Goal: Task Accomplishment & Management: Manage account settings

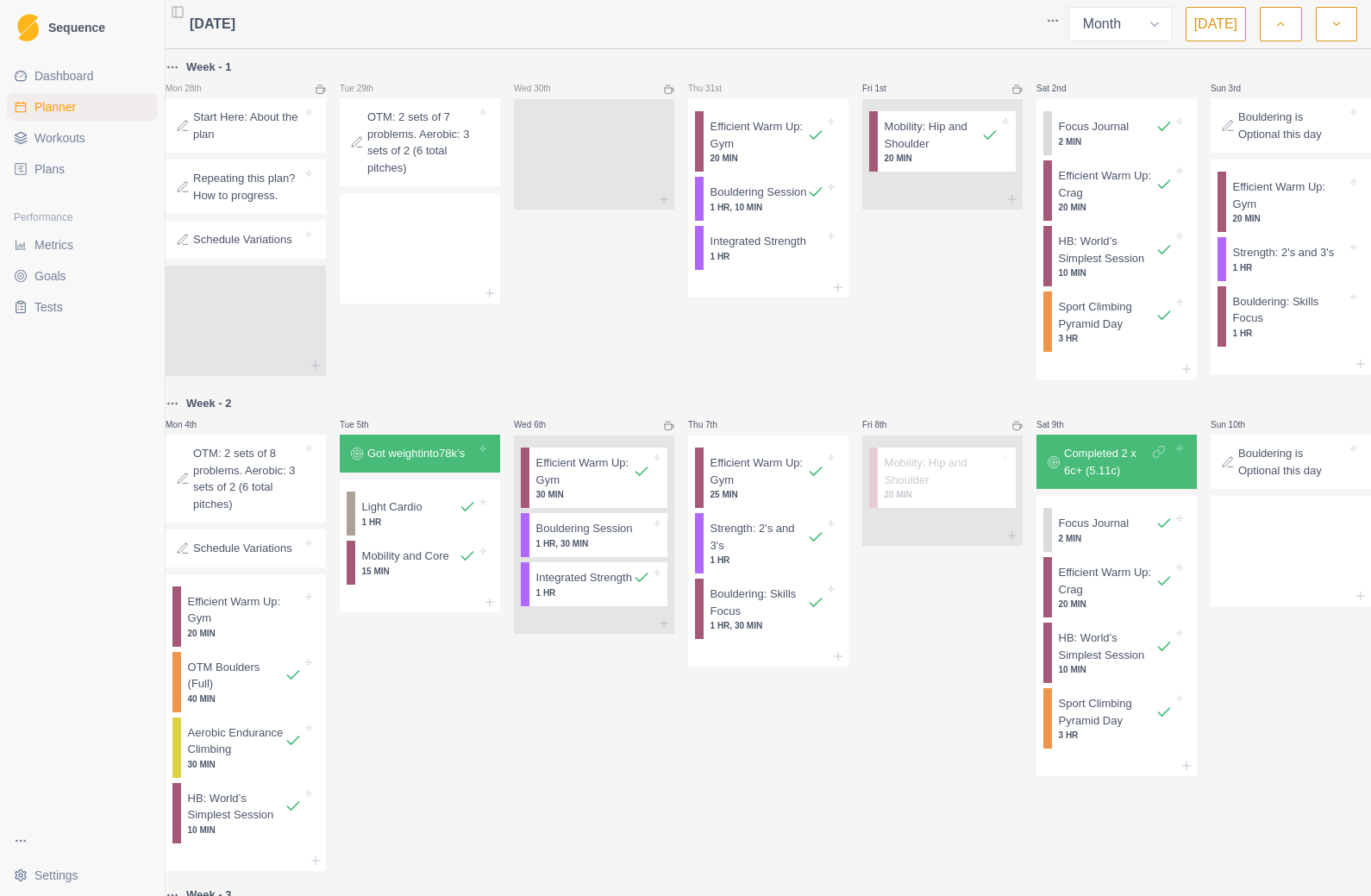
select select "month"
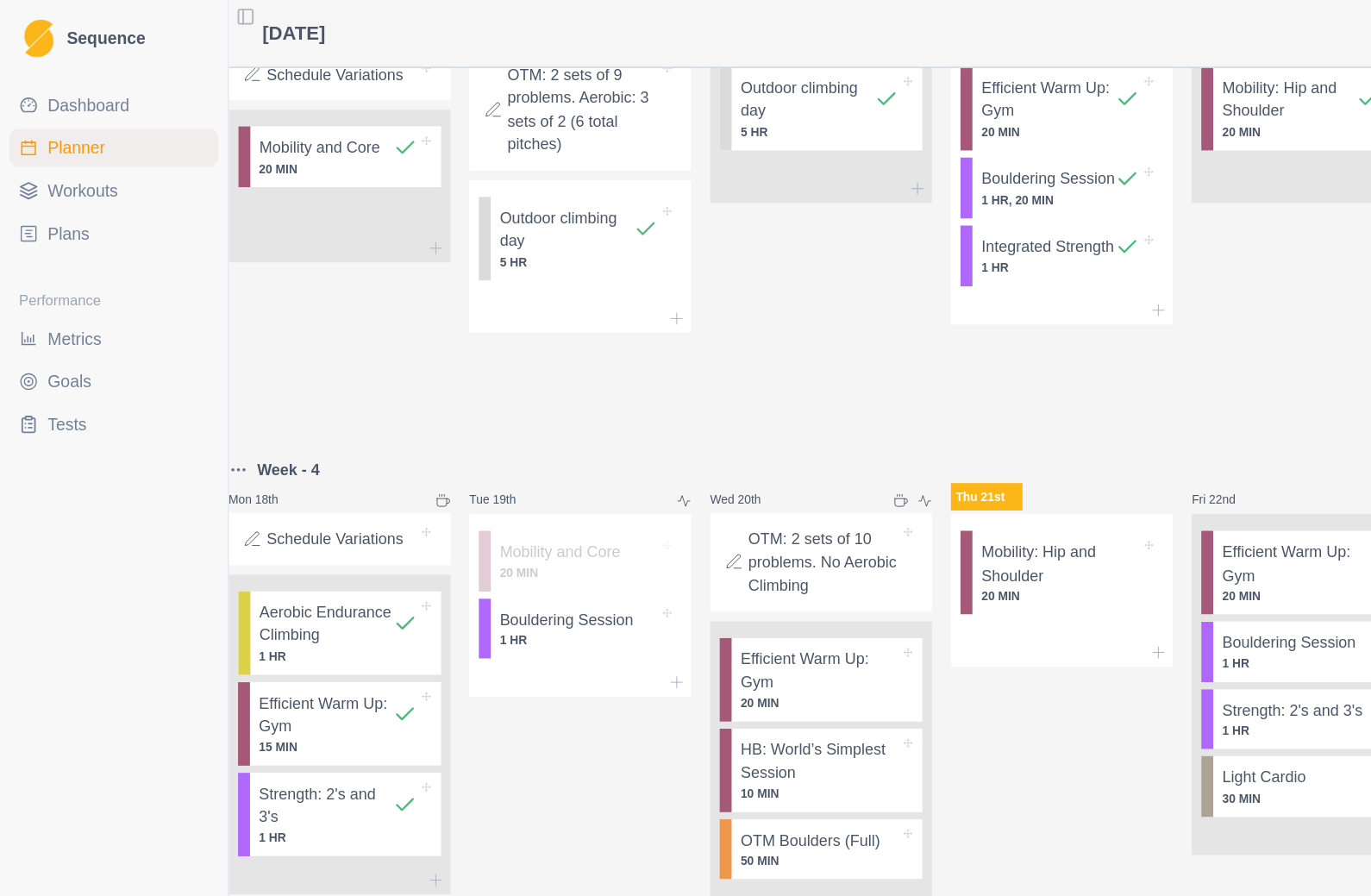
scroll to position [983, 0]
click at [567, 599] on p "OTM Boulders (Full)" at bounding box center [587, 607] width 101 height 17
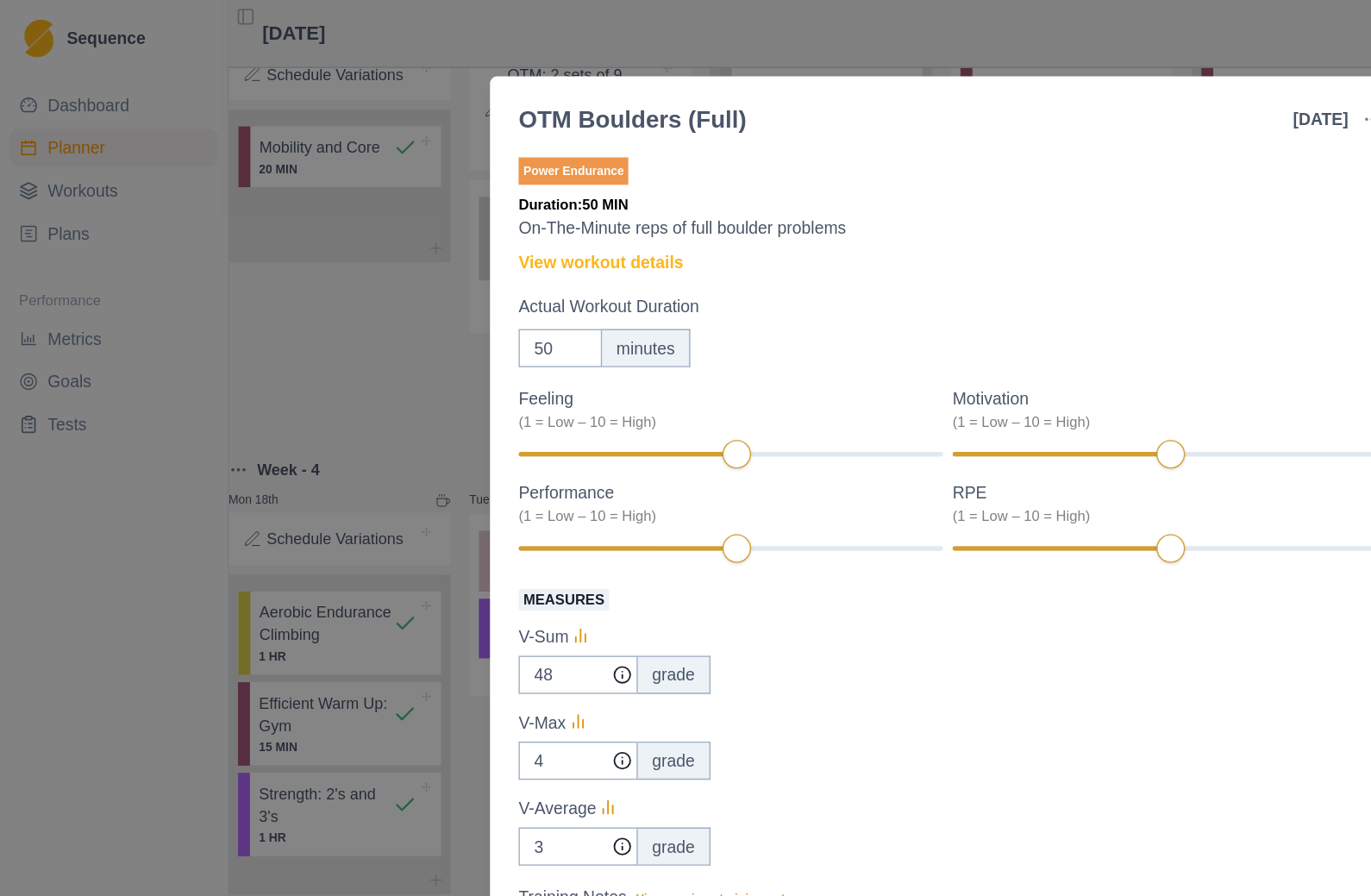
click at [596, 567] on div "Measures V-Sum 48 grade V-Max 4 grade V-Average 3 grade" at bounding box center [686, 524] width 621 height 203
click at [709, 554] on div "4 grade" at bounding box center [686, 550] width 621 height 28
click at [533, 25] on div "OTM Boulders (Full) [DATE] Link To Goal View Workout Metrics Edit Original Work…" at bounding box center [686, 448] width 1371 height 896
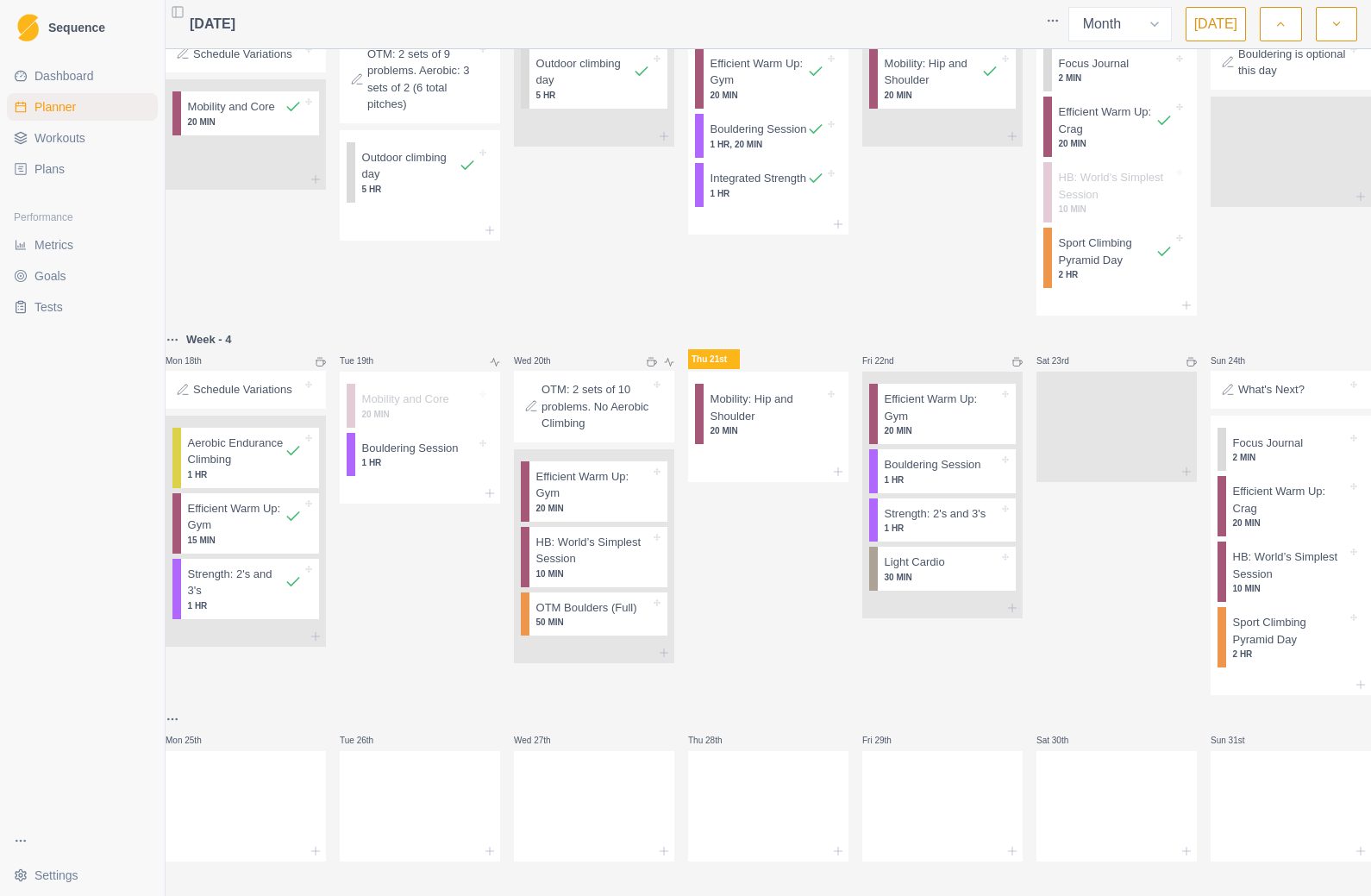
click at [636, 599] on p "OTM Boulders (Full)" at bounding box center [587, 607] width 101 height 17
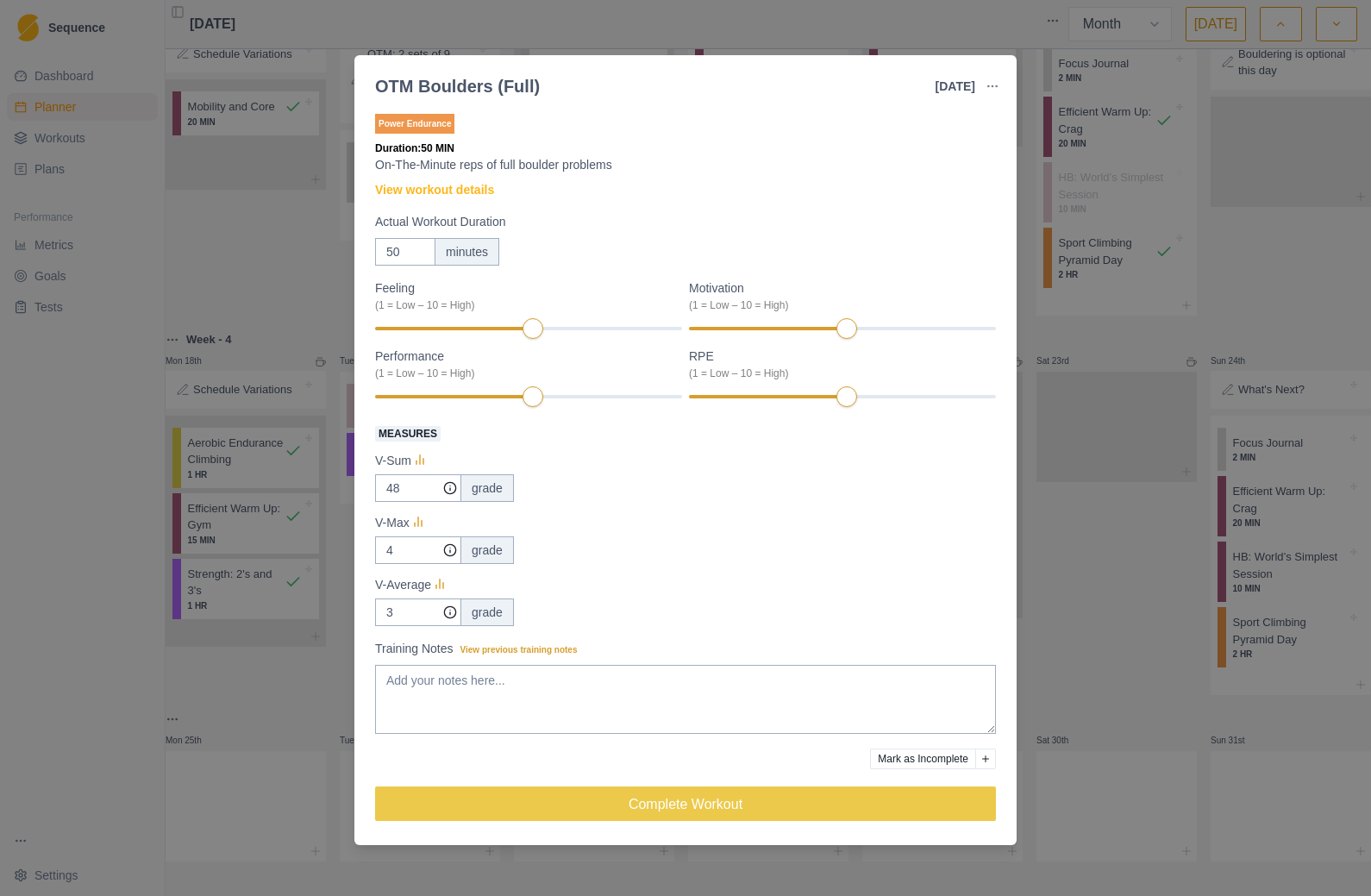
click at [560, 652] on span "View previous training notes" at bounding box center [519, 650] width 118 height 9
click at [560, 664] on textarea "Training Notes View previous training notes" at bounding box center [686, 699] width 621 height 69
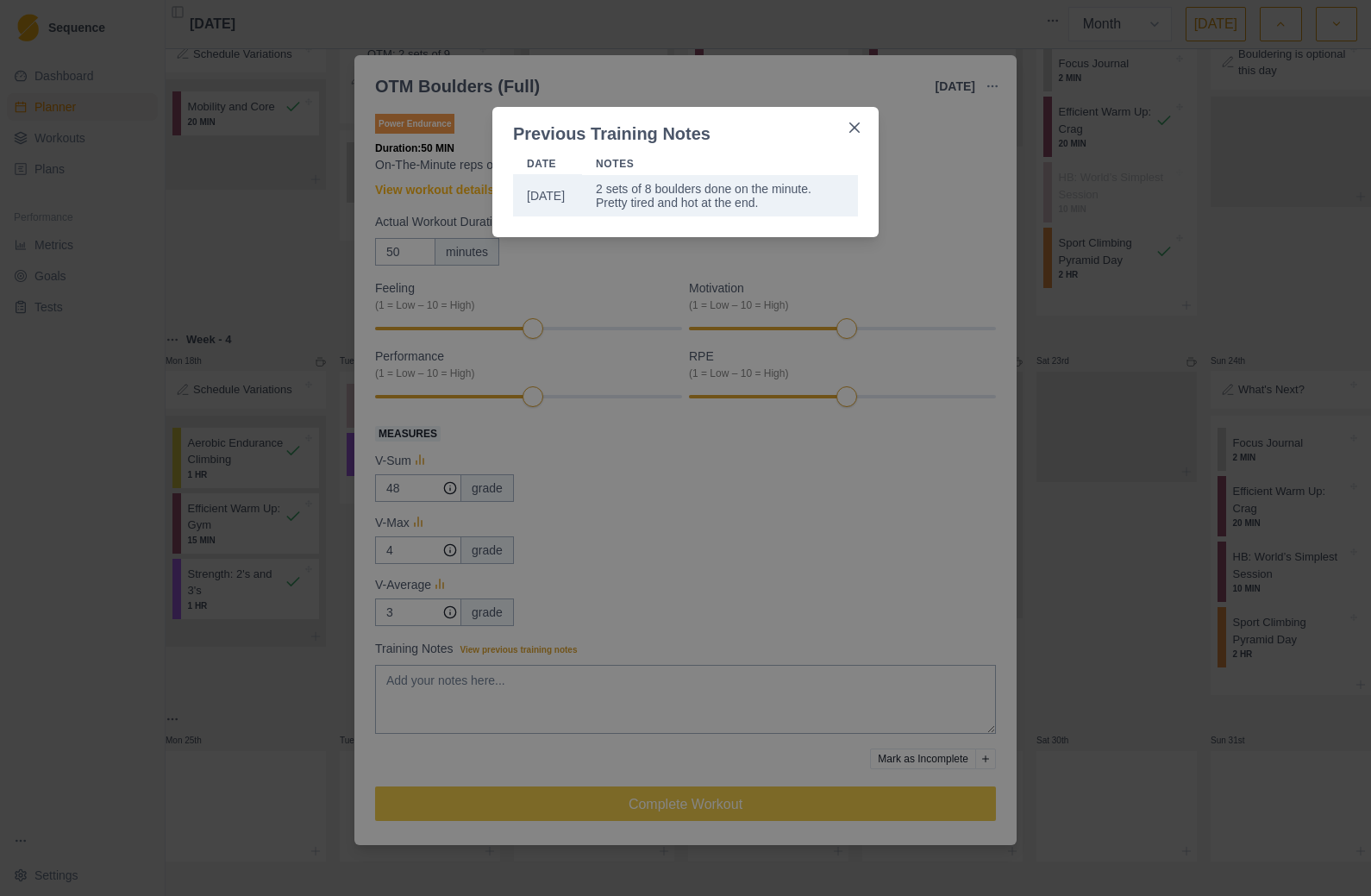
click at [1132, 590] on div "Previous Training Notes Date Notes [DATE] 2 sets of 8 boulders done on the minu…" at bounding box center [686, 448] width 1371 height 896
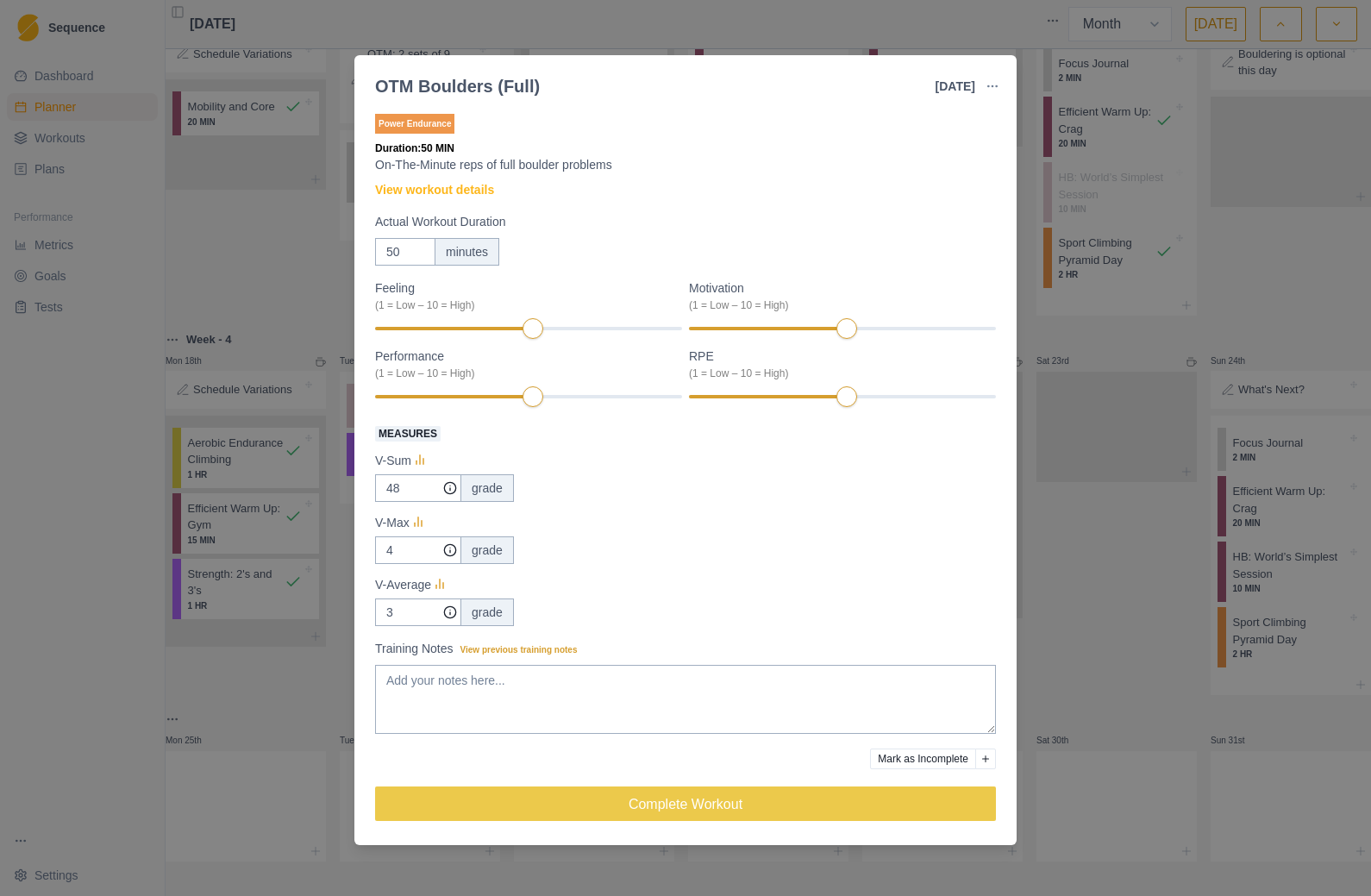
click at [461, 190] on link "View workout details" at bounding box center [434, 190] width 119 height 18
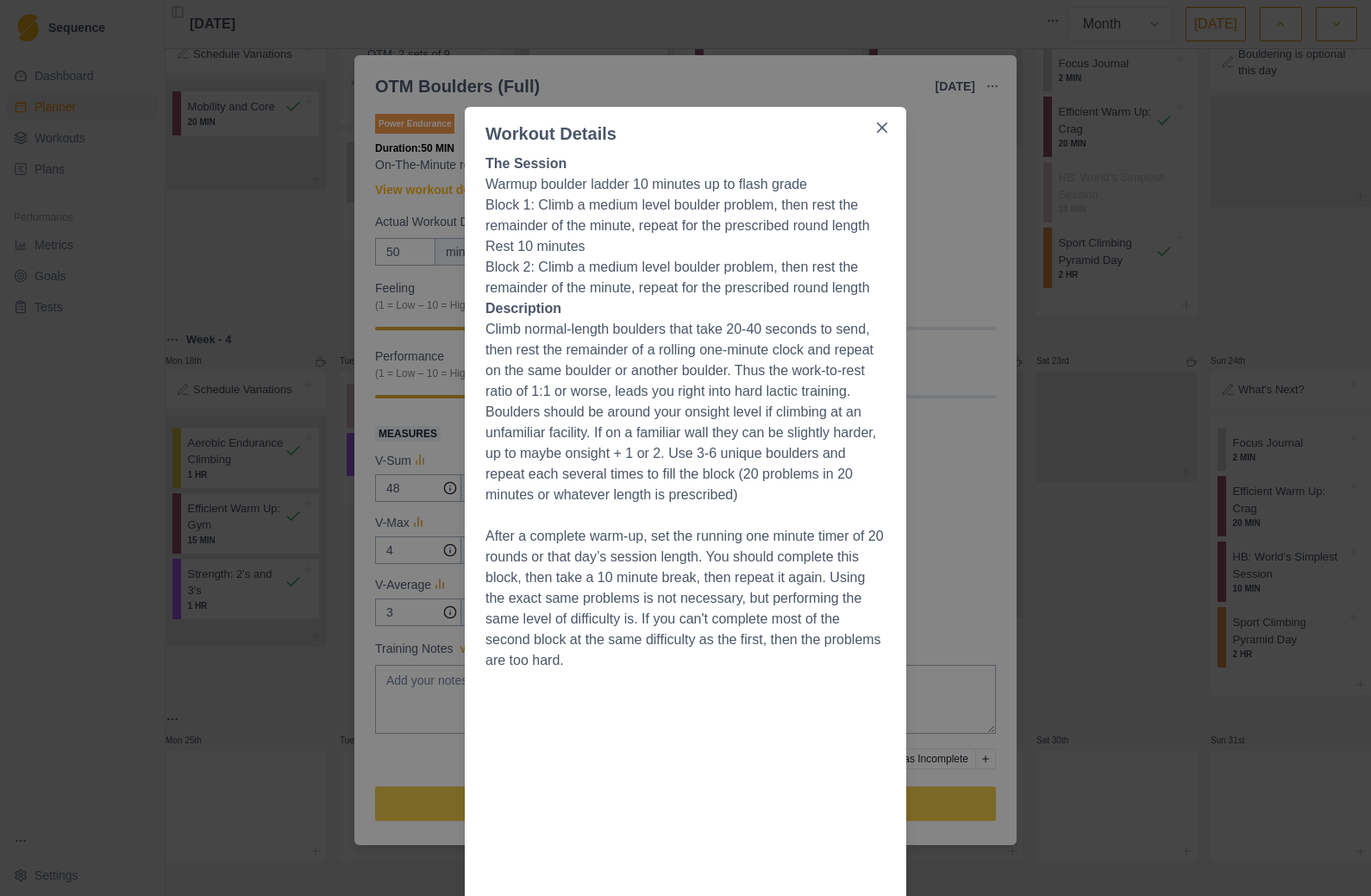
click at [887, 137] on button "Close" at bounding box center [882, 127] width 28 height 28
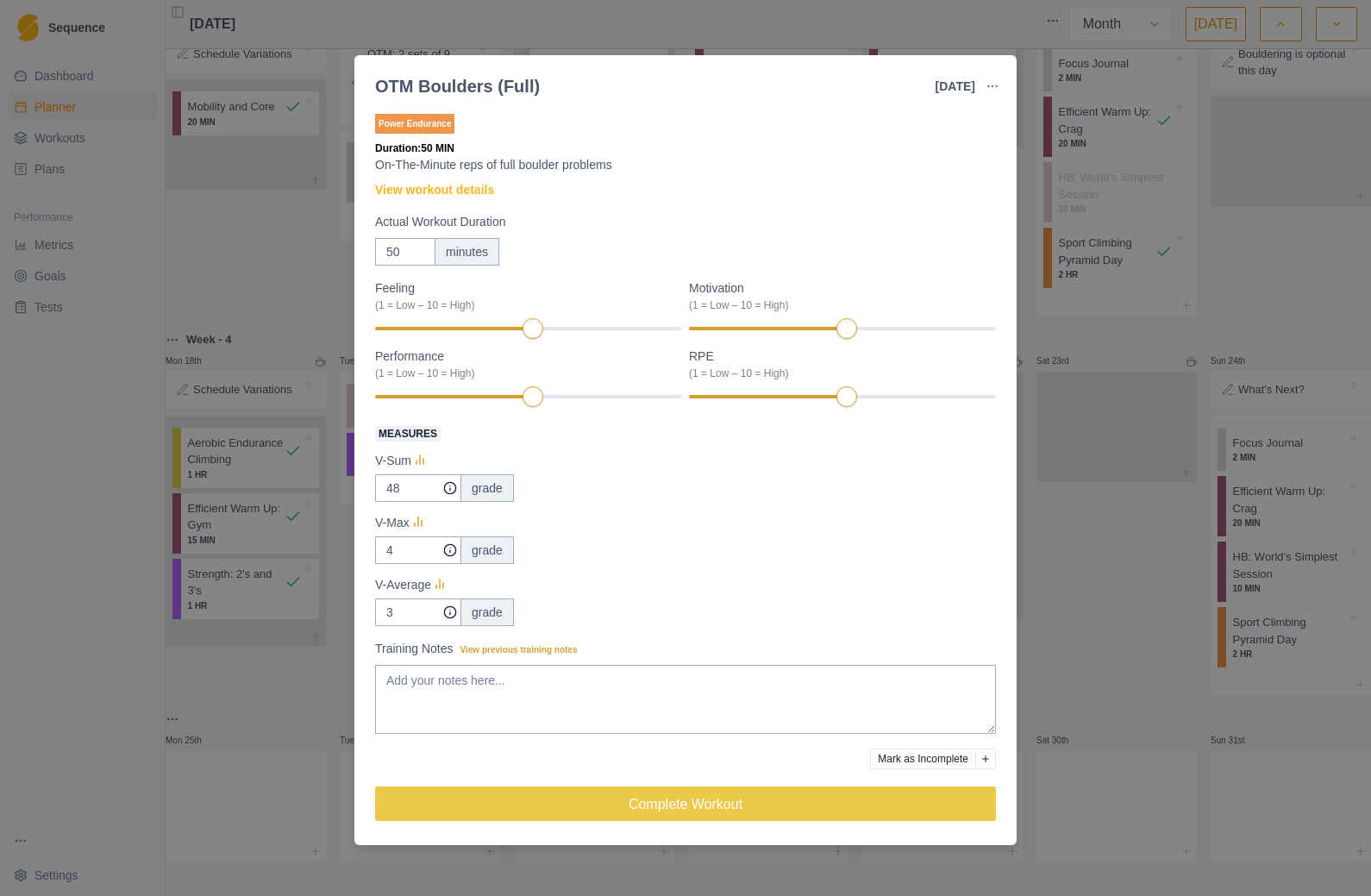
click at [1094, 492] on div "OTM Boulders (Full) [DATE] Link To Goal View Workout Metrics Edit Original Work…" at bounding box center [686, 448] width 1371 height 896
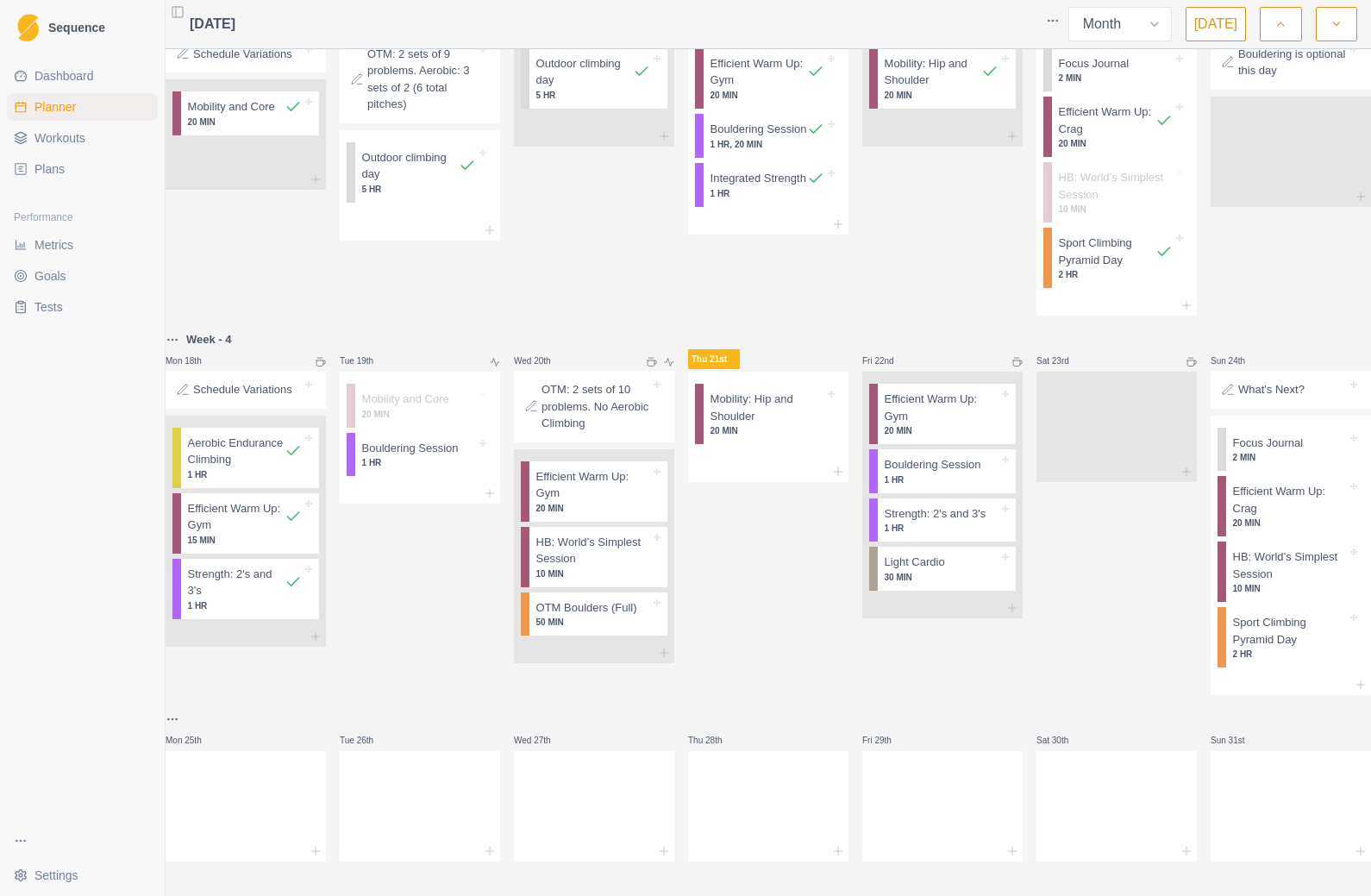
click at [842, 465] on icon at bounding box center [838, 472] width 14 height 14
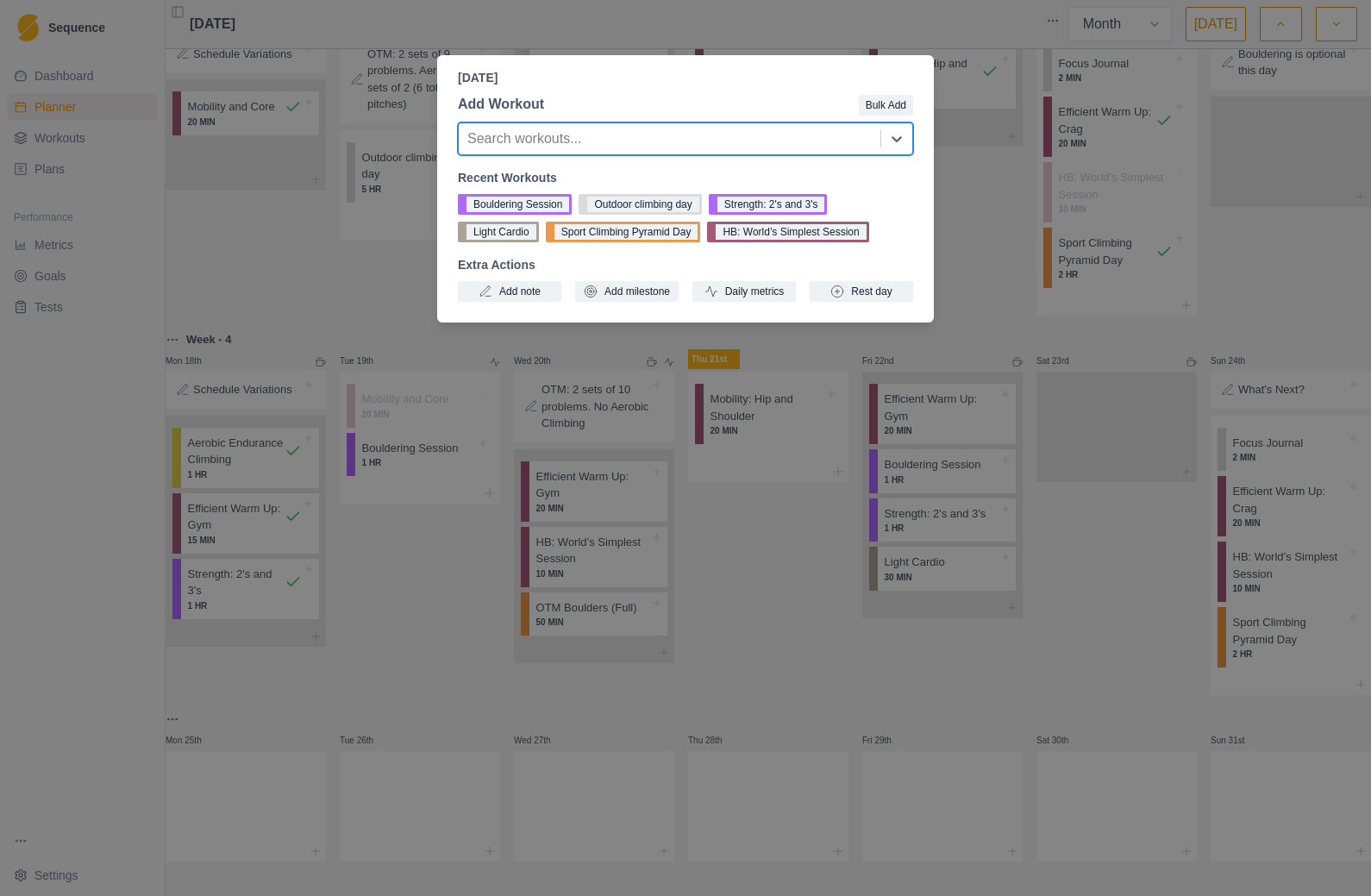
click at [764, 297] on button "Daily metrics" at bounding box center [743, 291] width 103 height 21
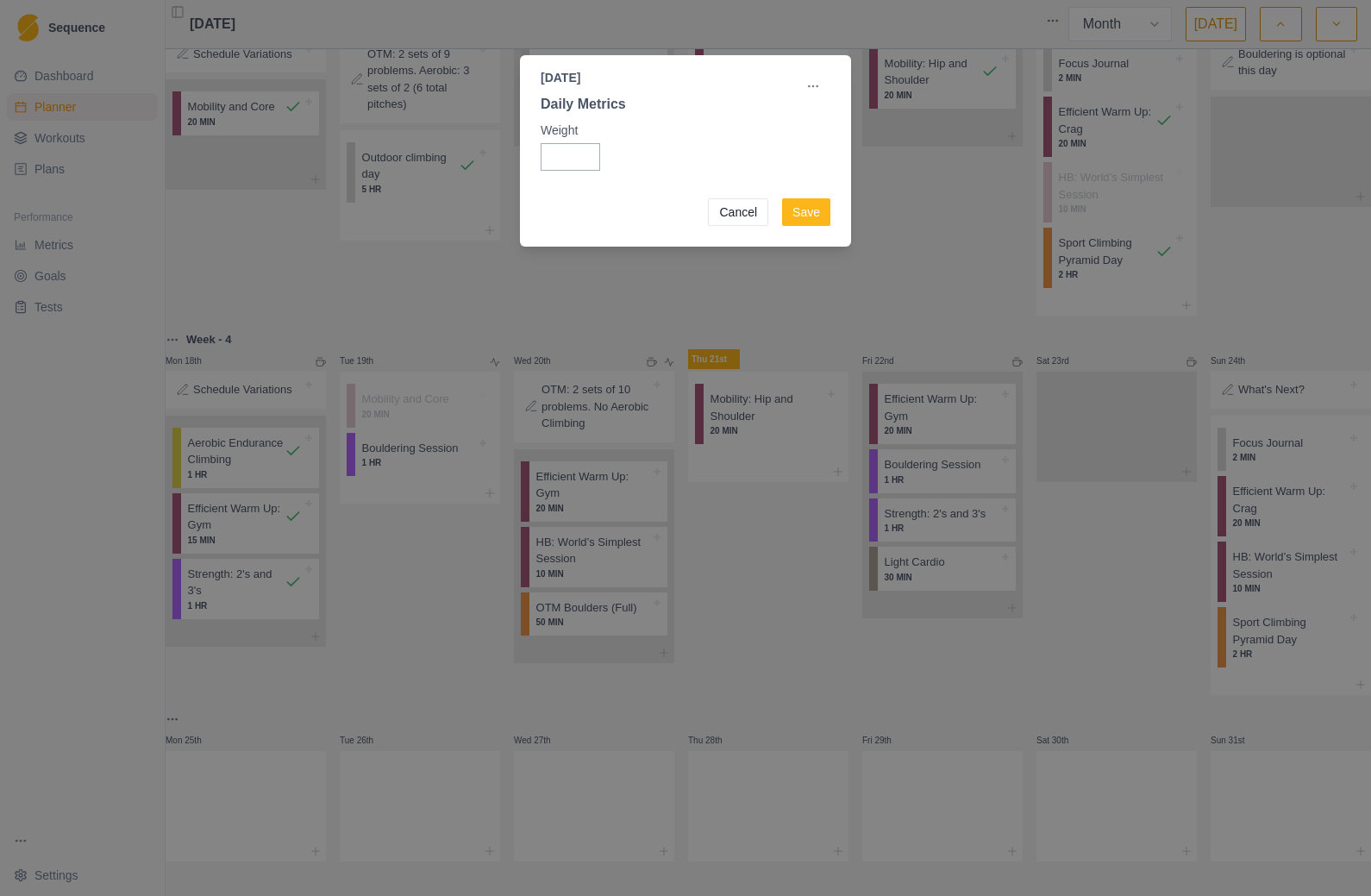
click at [561, 159] on input "Weight" at bounding box center [571, 157] width 60 height 28
type input "78.75"
click at [806, 208] on button "Save" at bounding box center [806, 212] width 48 height 28
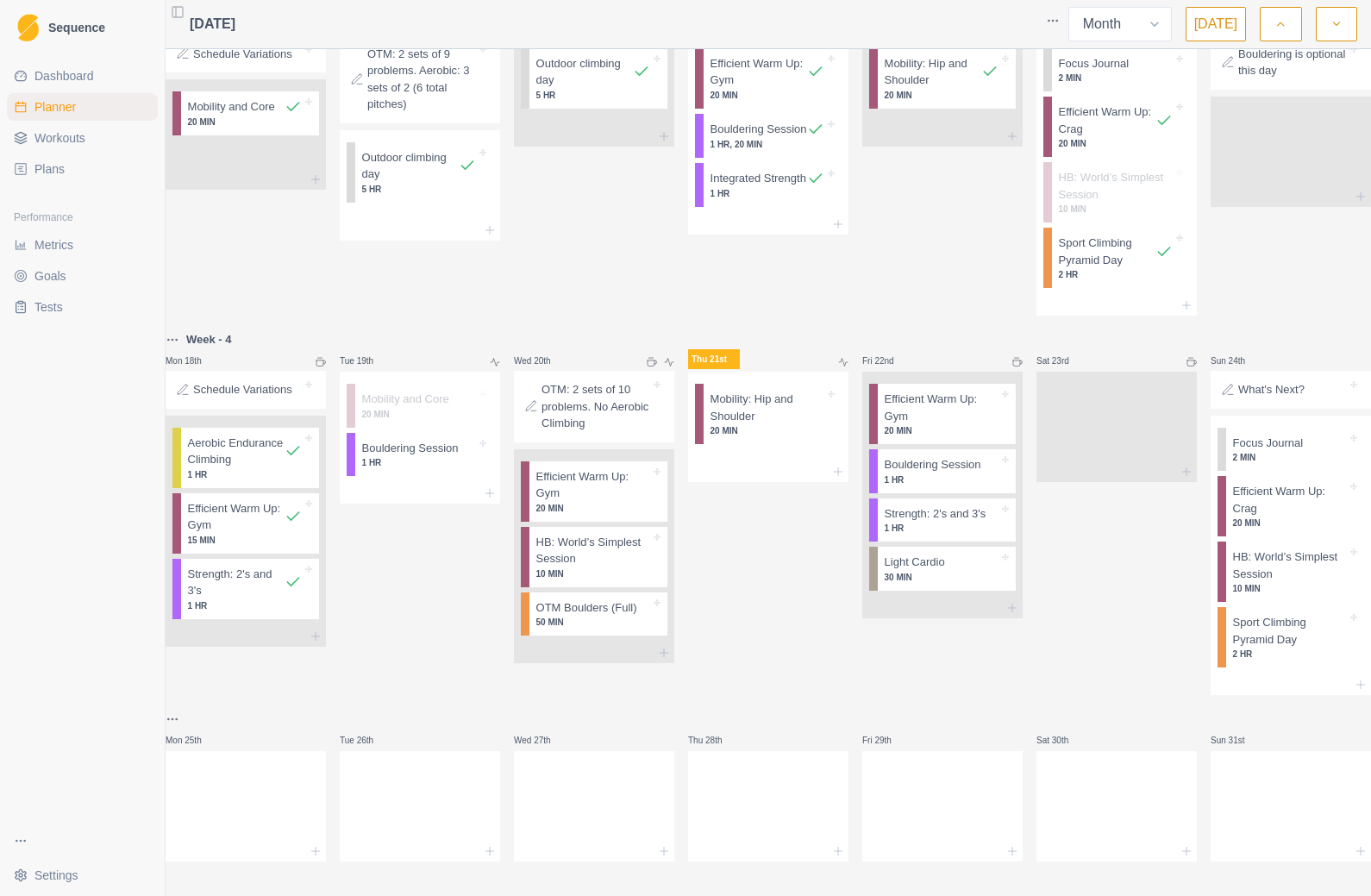
click at [661, 382] on icon at bounding box center [657, 384] width 7 height 7
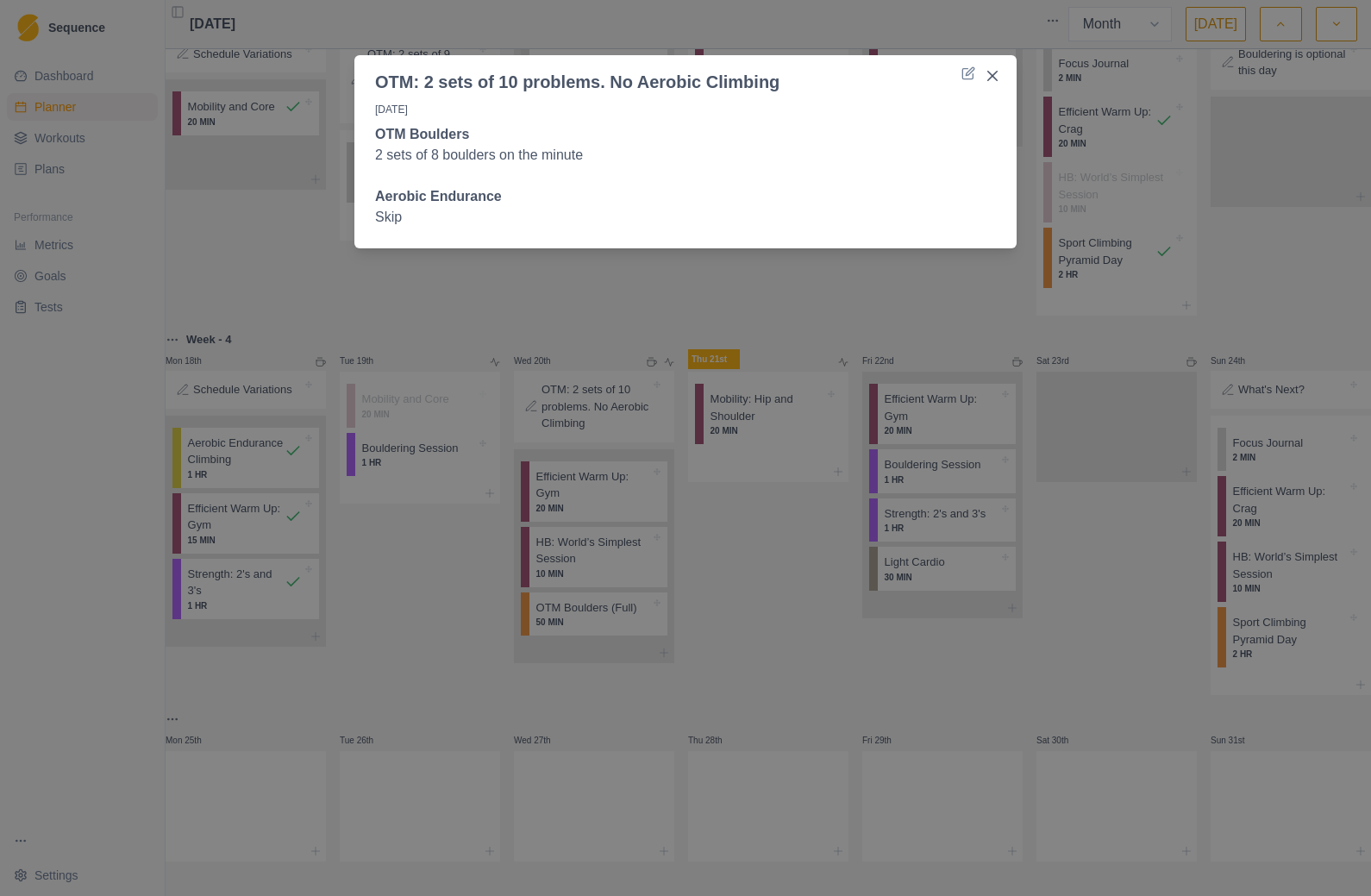
click at [798, 562] on div "OTM: 2 sets of 10 problems. No Aerobic Climbing [DATE] OTM Boulders 2 sets of 8…" at bounding box center [686, 448] width 1371 height 896
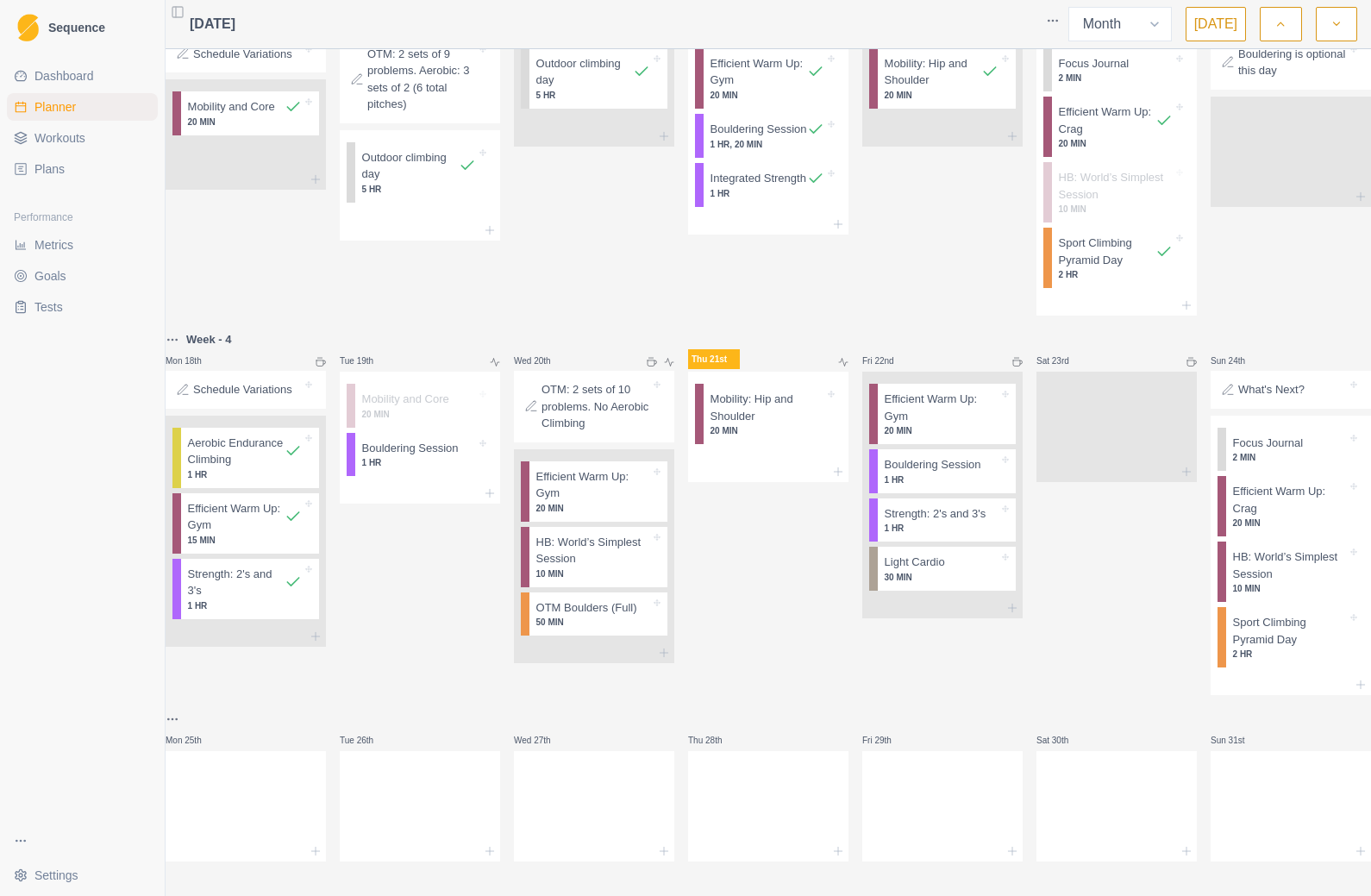
click at [655, 592] on div "OTM Boulders (Full) 50 MIN" at bounding box center [598, 614] width 138 height 44
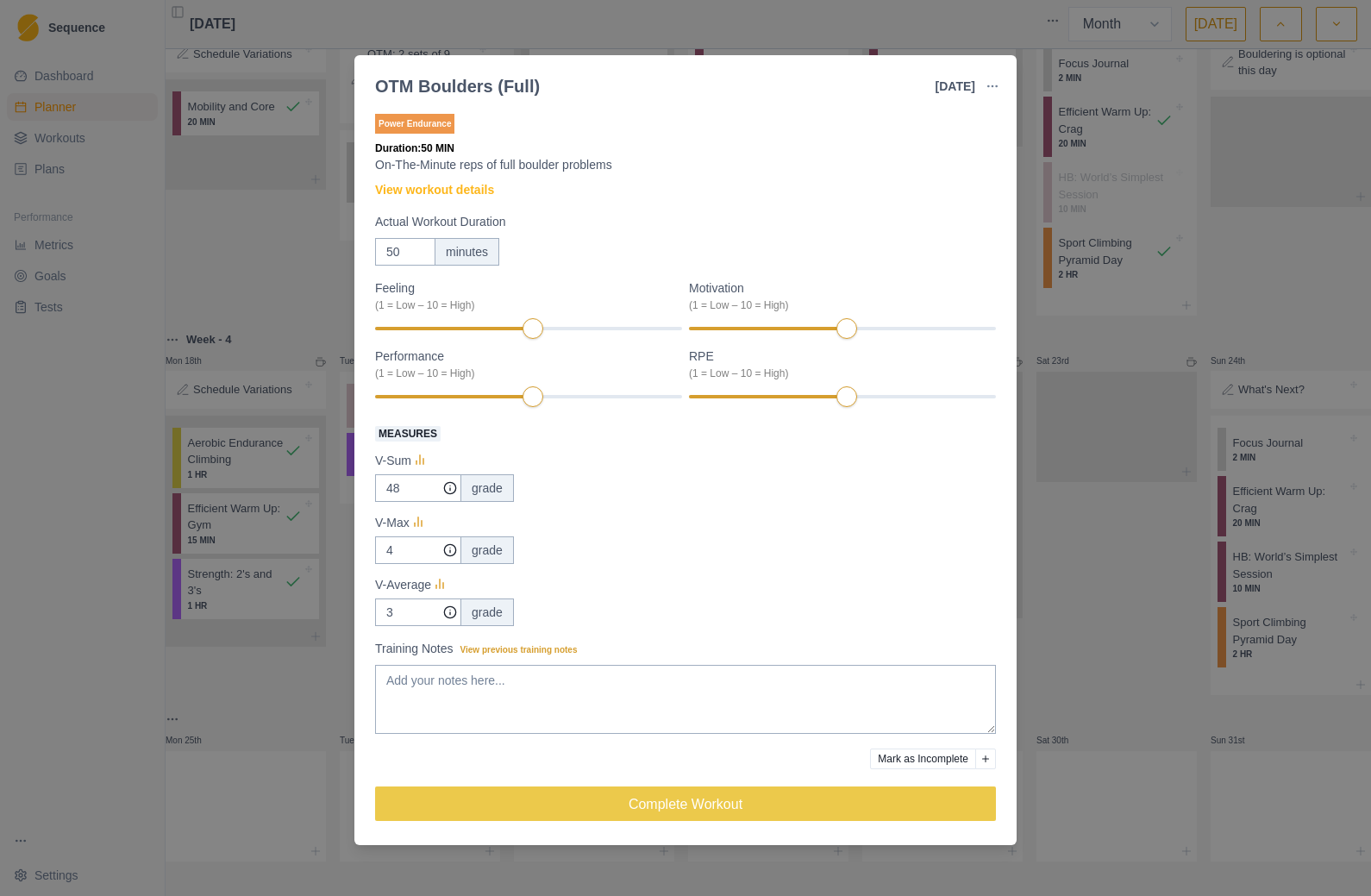
click at [984, 94] on button "button" at bounding box center [992, 86] width 34 height 34
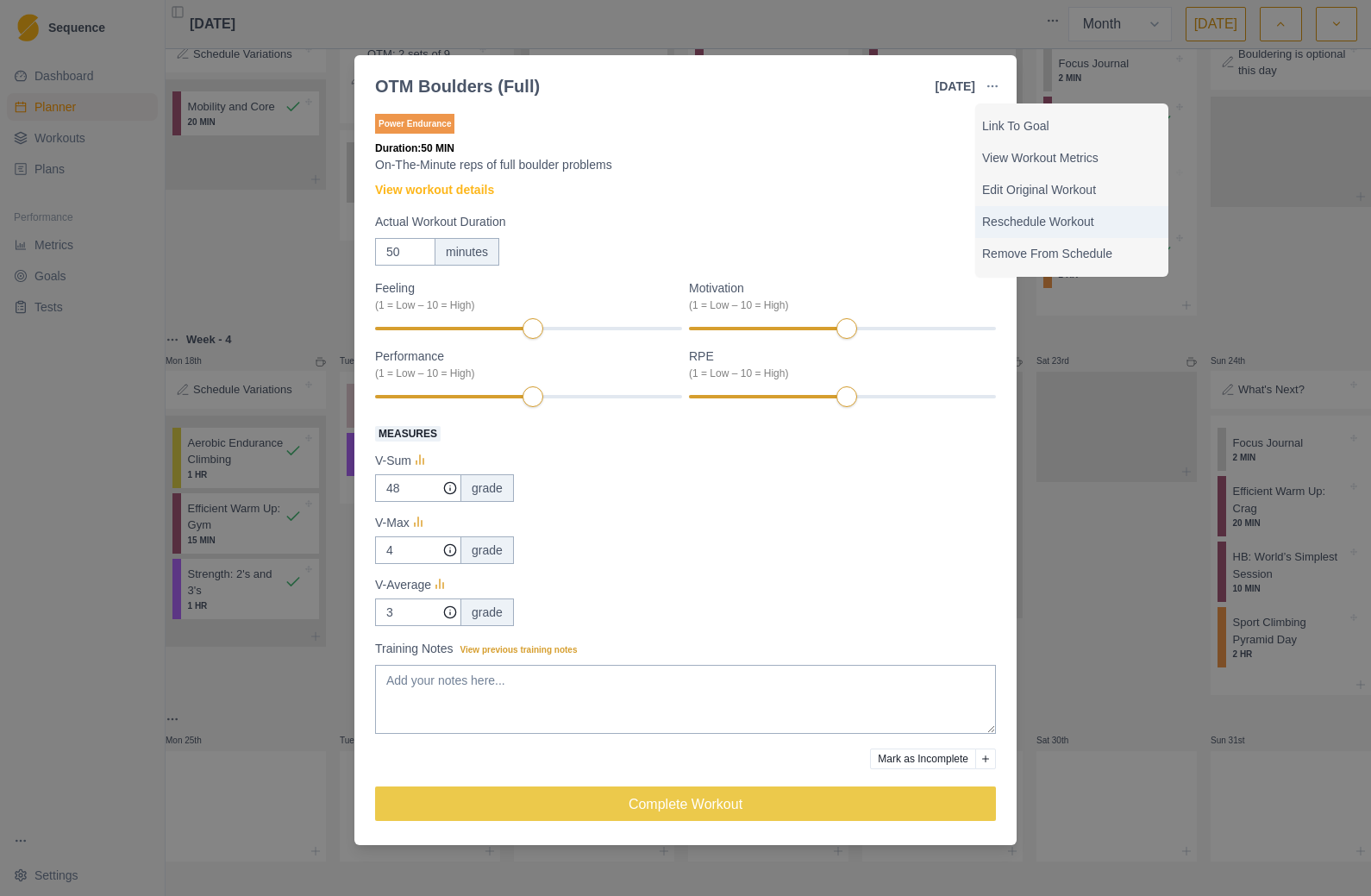
click at [1077, 225] on p "Reschedule Workout" at bounding box center [1072, 221] width 179 height 18
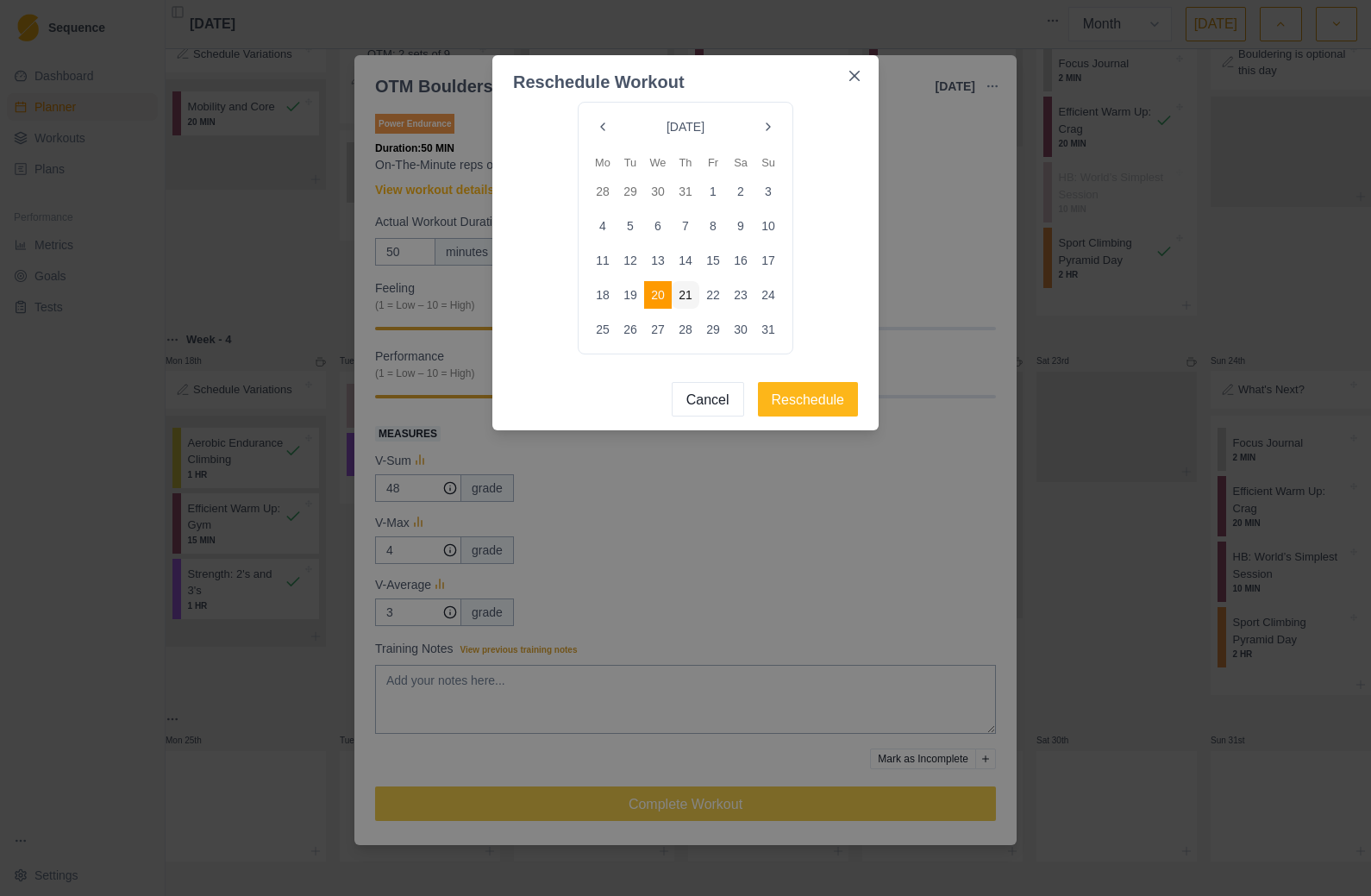
click at [686, 297] on button "21" at bounding box center [686, 294] width 28 height 28
click at [813, 404] on button "Reschedule" at bounding box center [809, 399] width 101 height 34
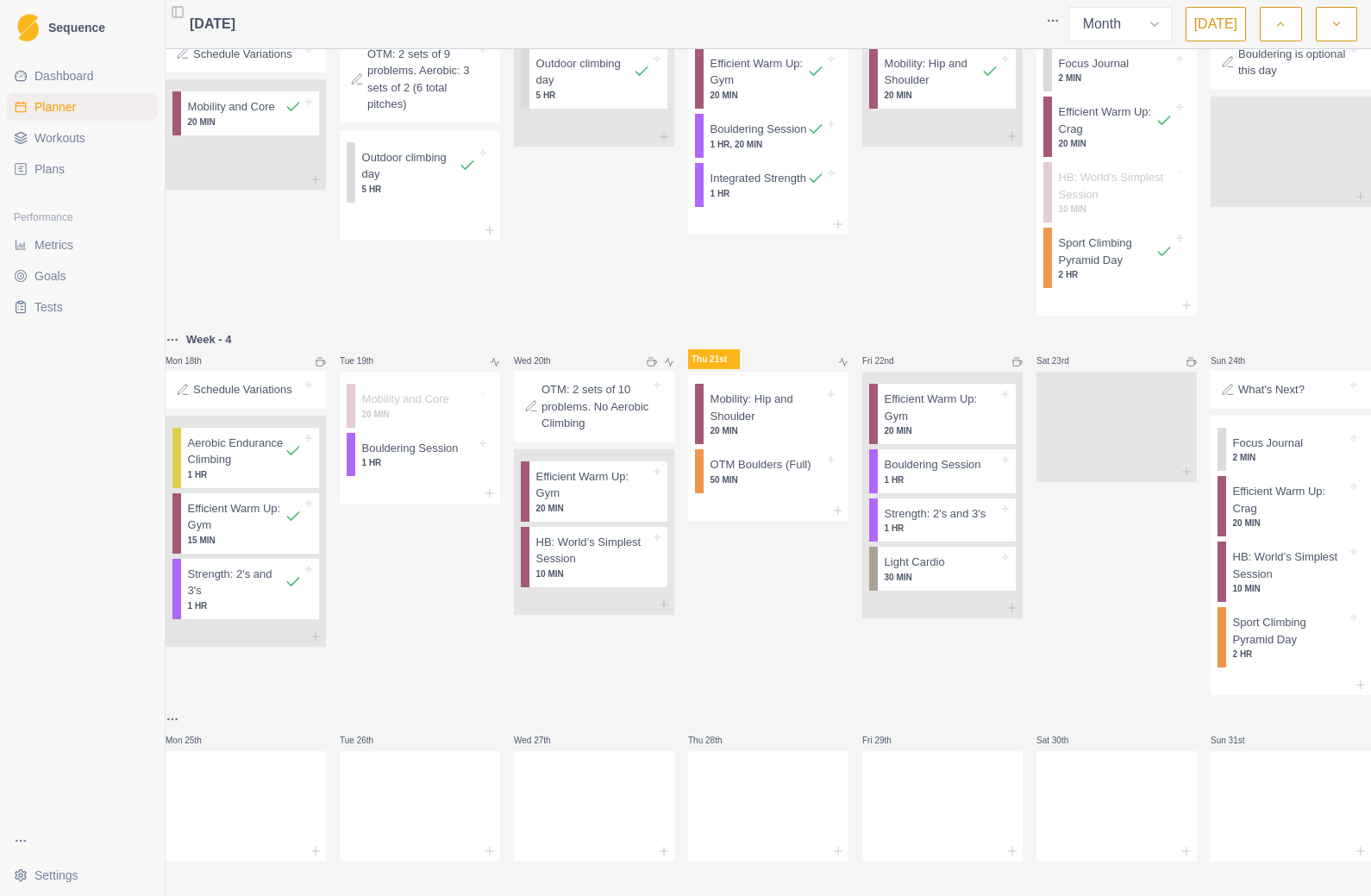
click at [664, 461] on div "Efficient Warm Up: Gym 20 MIN" at bounding box center [598, 492] width 138 height 61
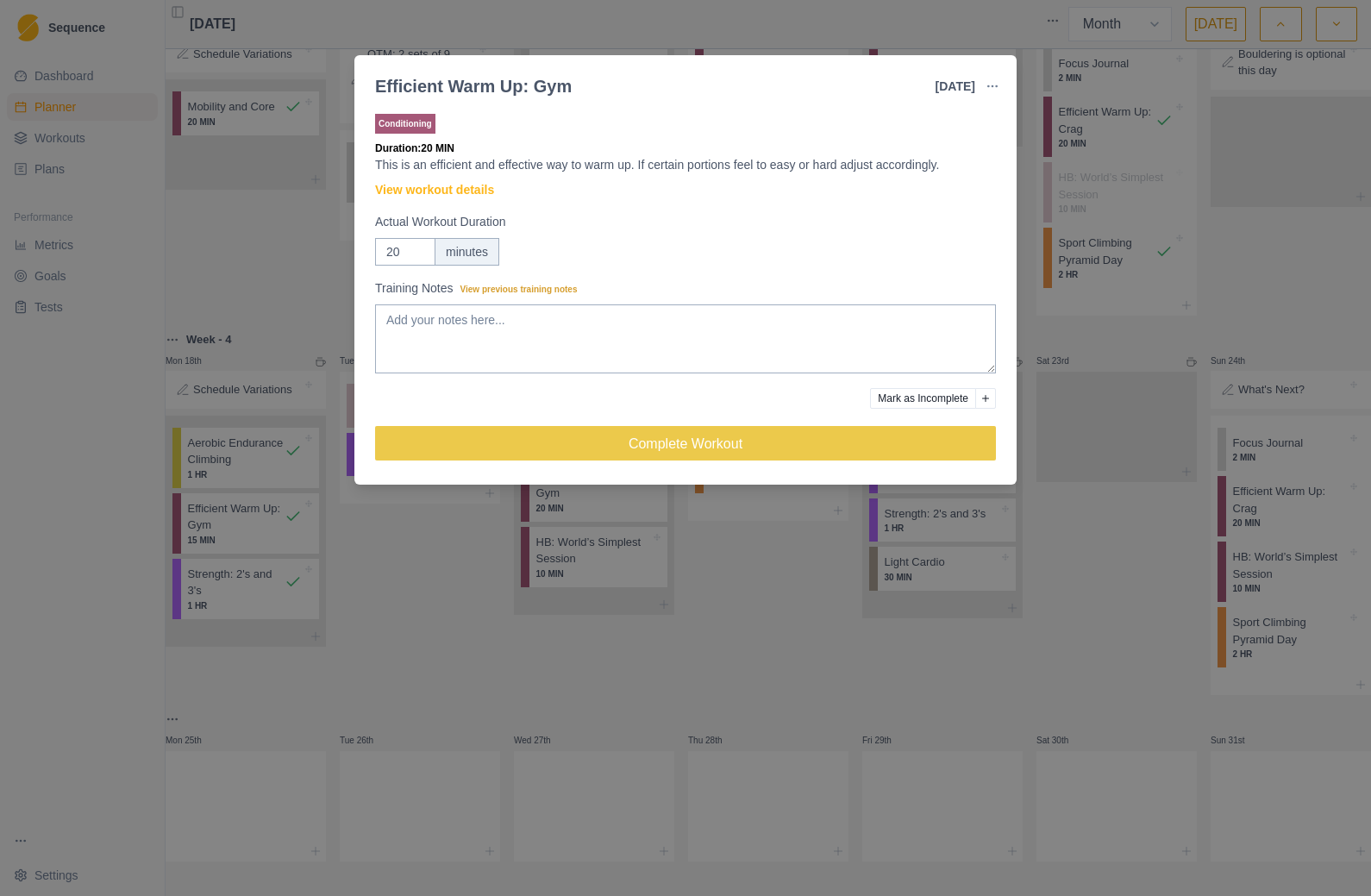
click at [1000, 89] on button "button" at bounding box center [992, 86] width 34 height 34
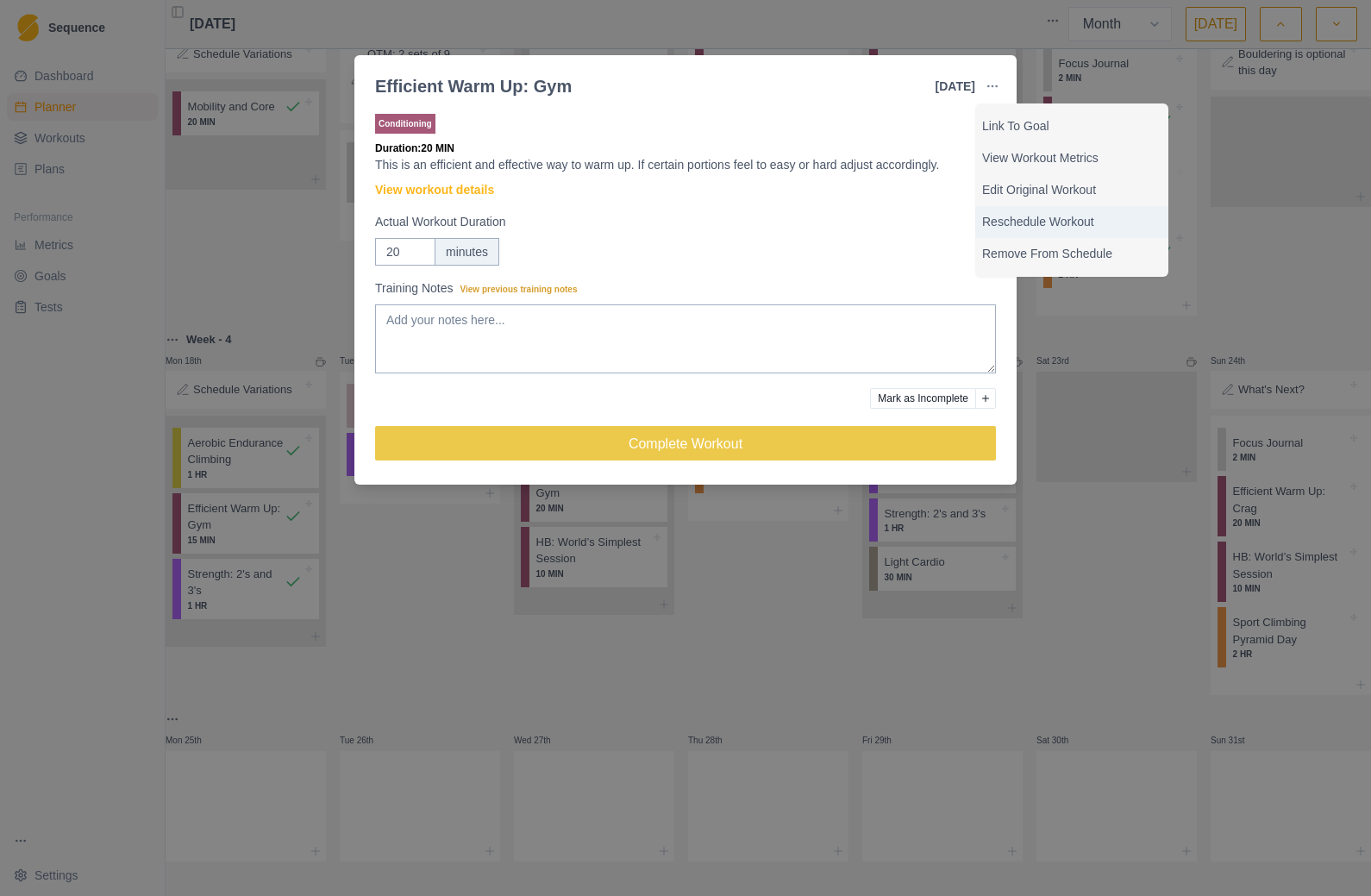
click at [1092, 223] on p "Reschedule Workout" at bounding box center [1072, 221] width 179 height 18
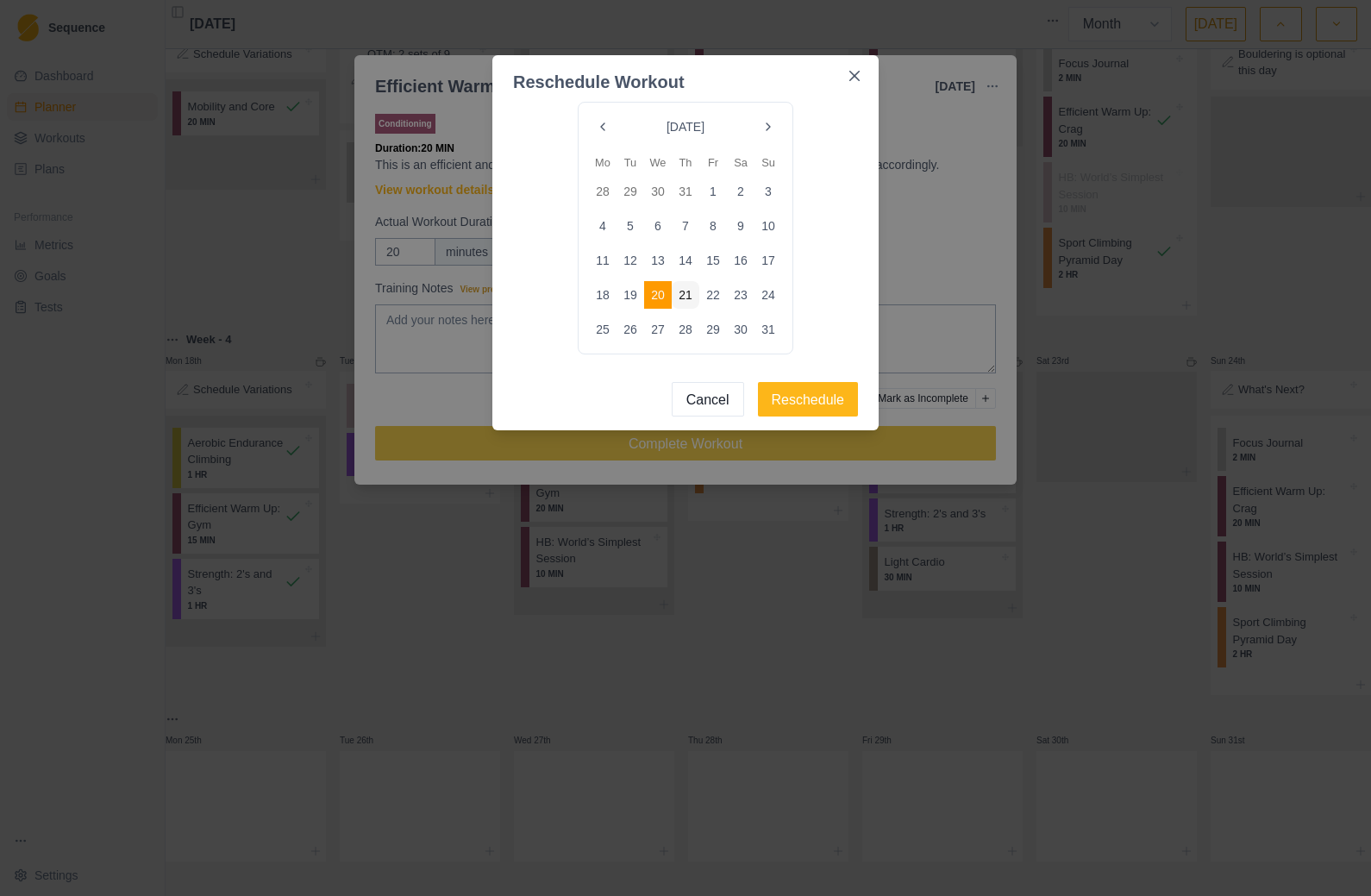
click at [695, 301] on button "21" at bounding box center [686, 294] width 28 height 28
click at [827, 407] on button "Reschedule" at bounding box center [809, 399] width 101 height 34
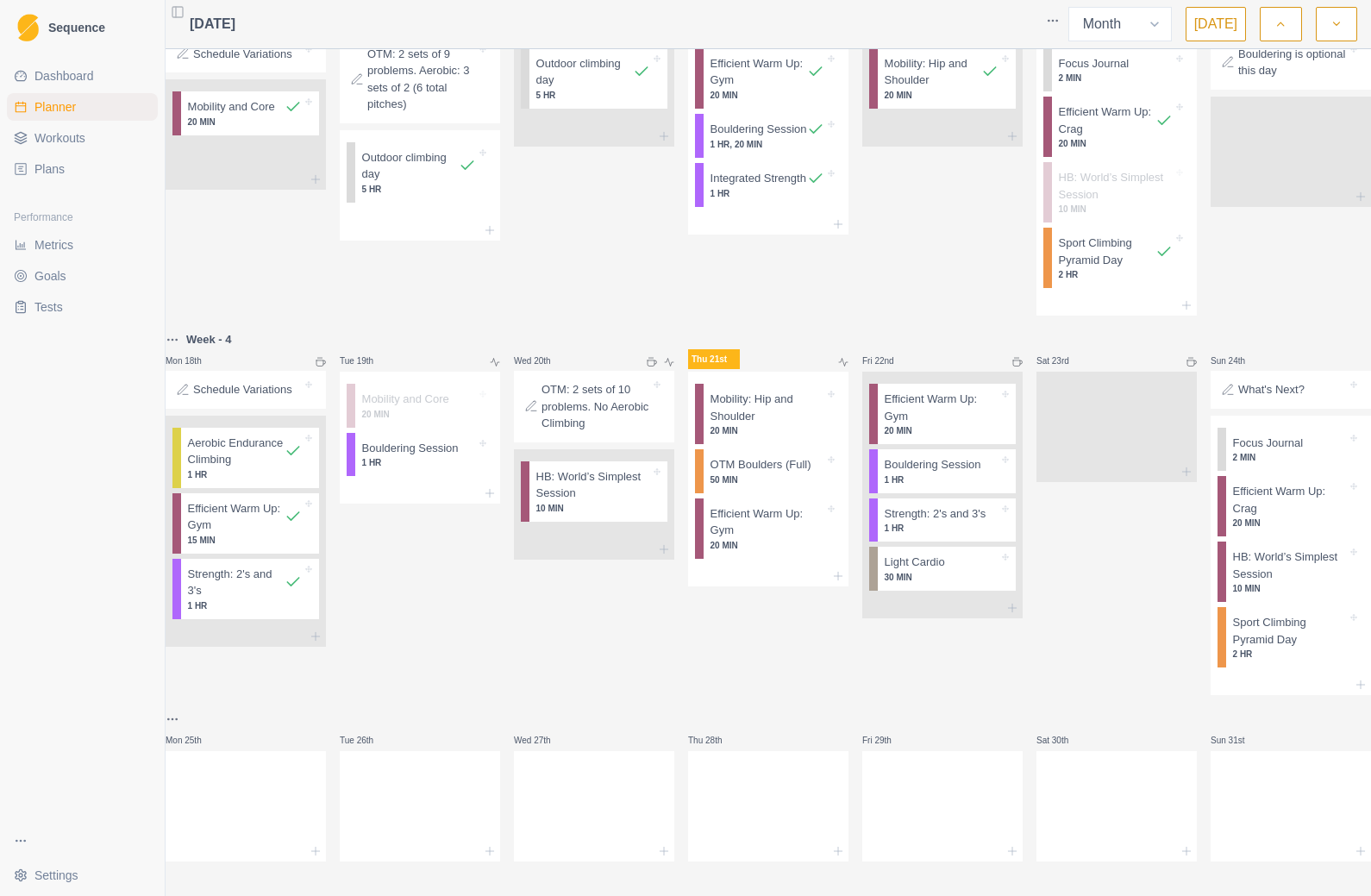
click at [655, 468] on icon at bounding box center [657, 471] width 7 height 7
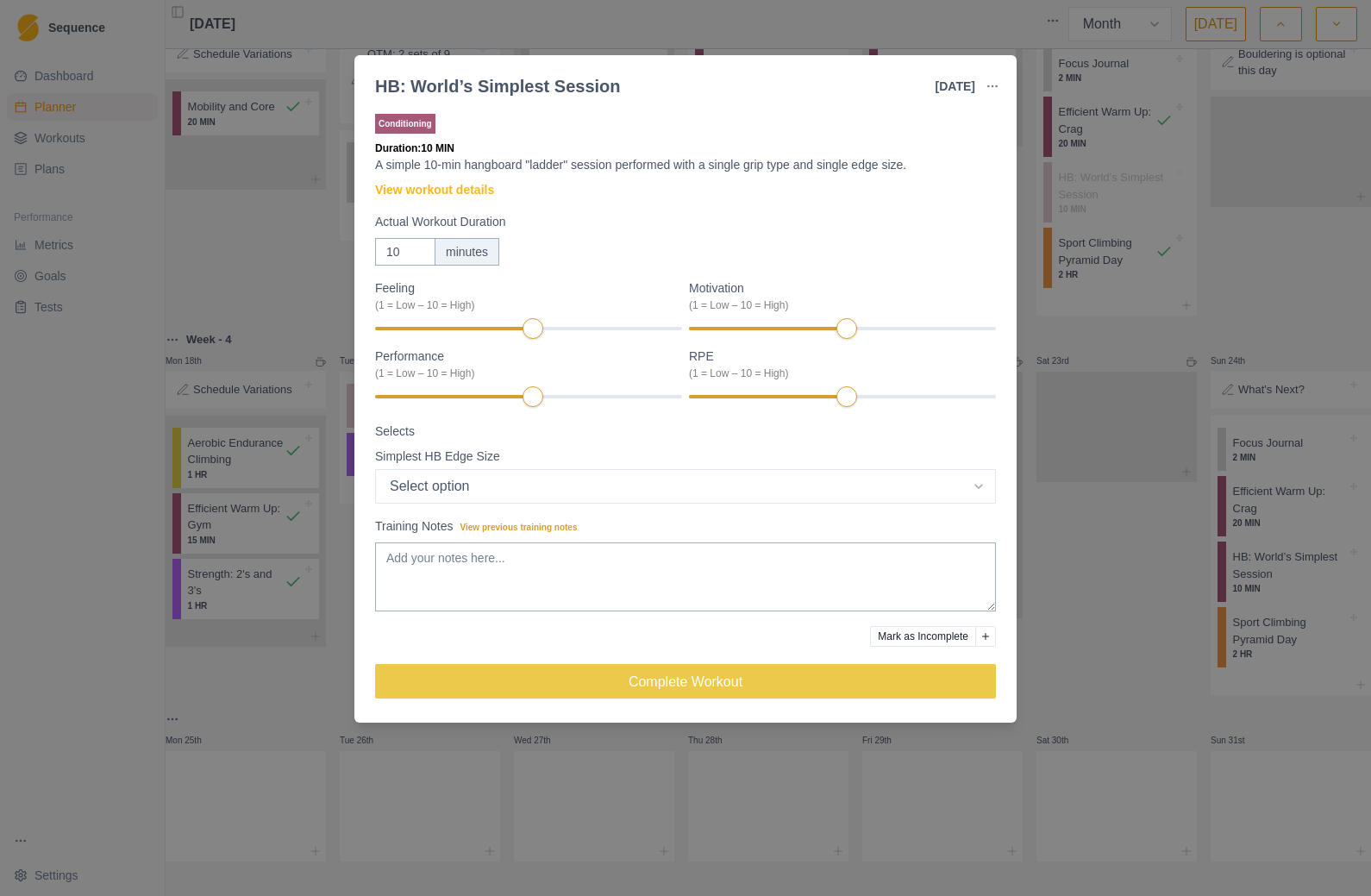
click at [999, 84] on icon "button" at bounding box center [992, 86] width 14 height 14
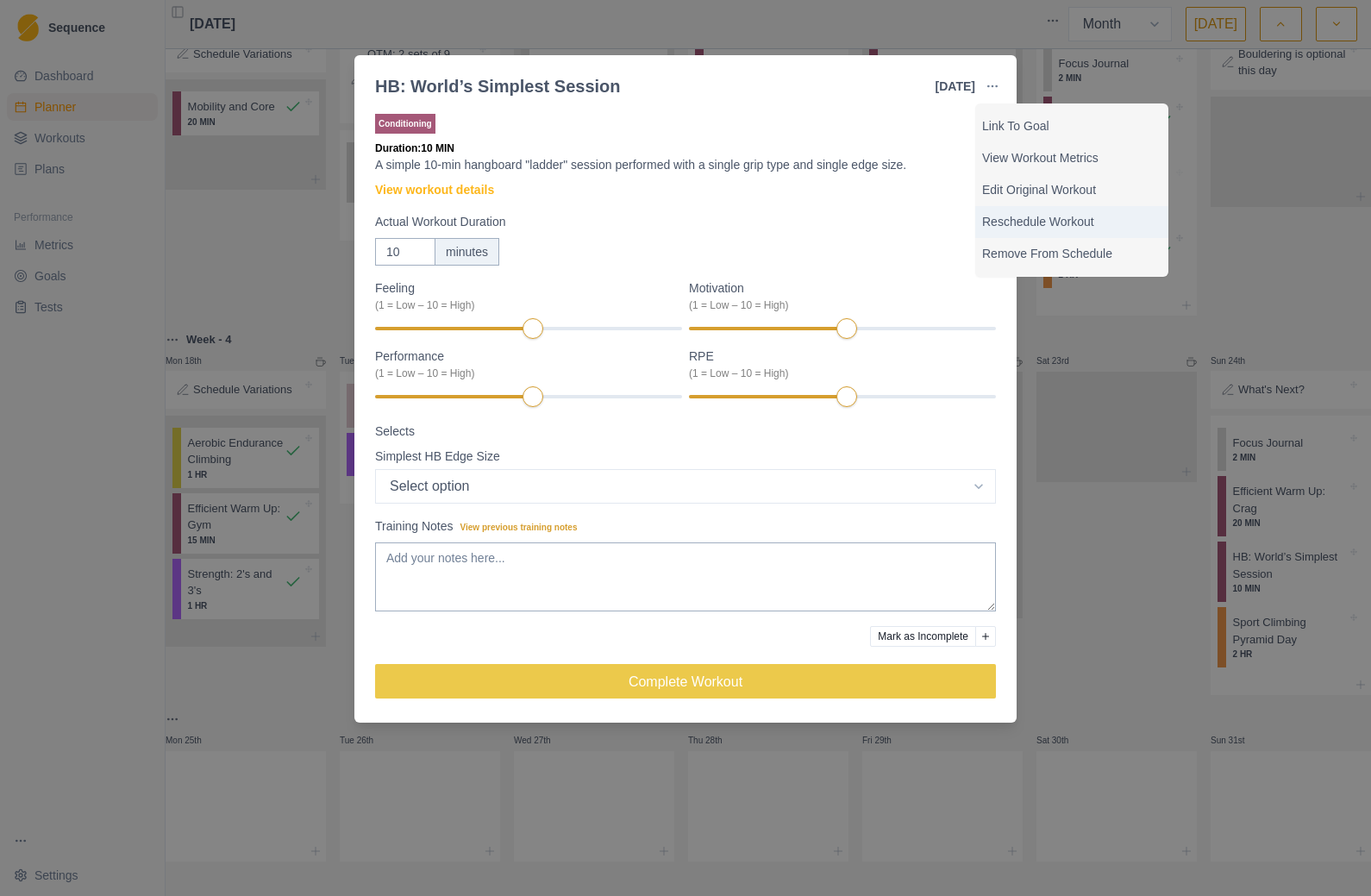
click at [1075, 225] on p "Reschedule Workout" at bounding box center [1072, 221] width 179 height 18
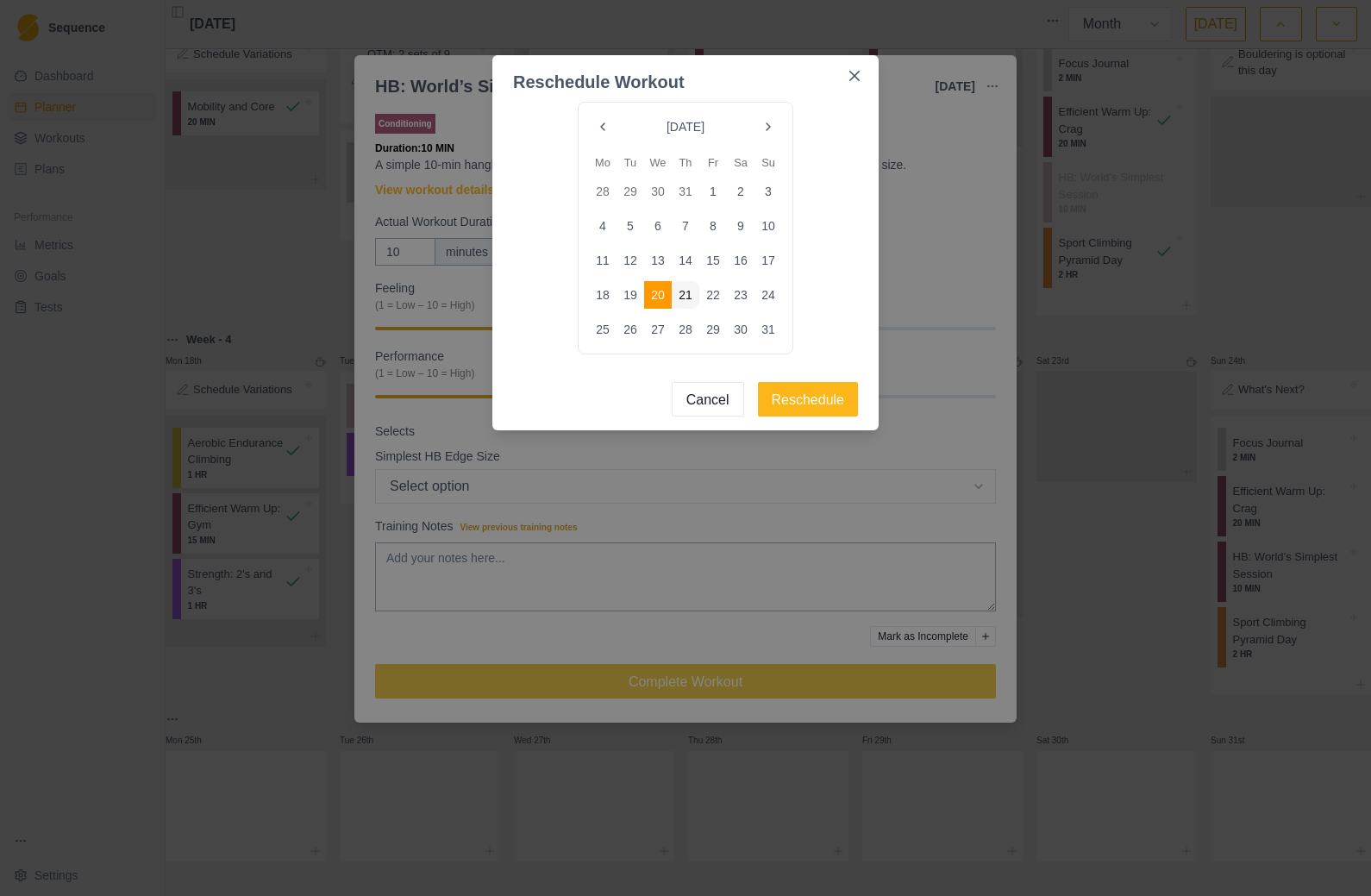
click at [687, 297] on button "21" at bounding box center [686, 294] width 28 height 28
click at [815, 401] on button "Reschedule" at bounding box center [809, 399] width 101 height 34
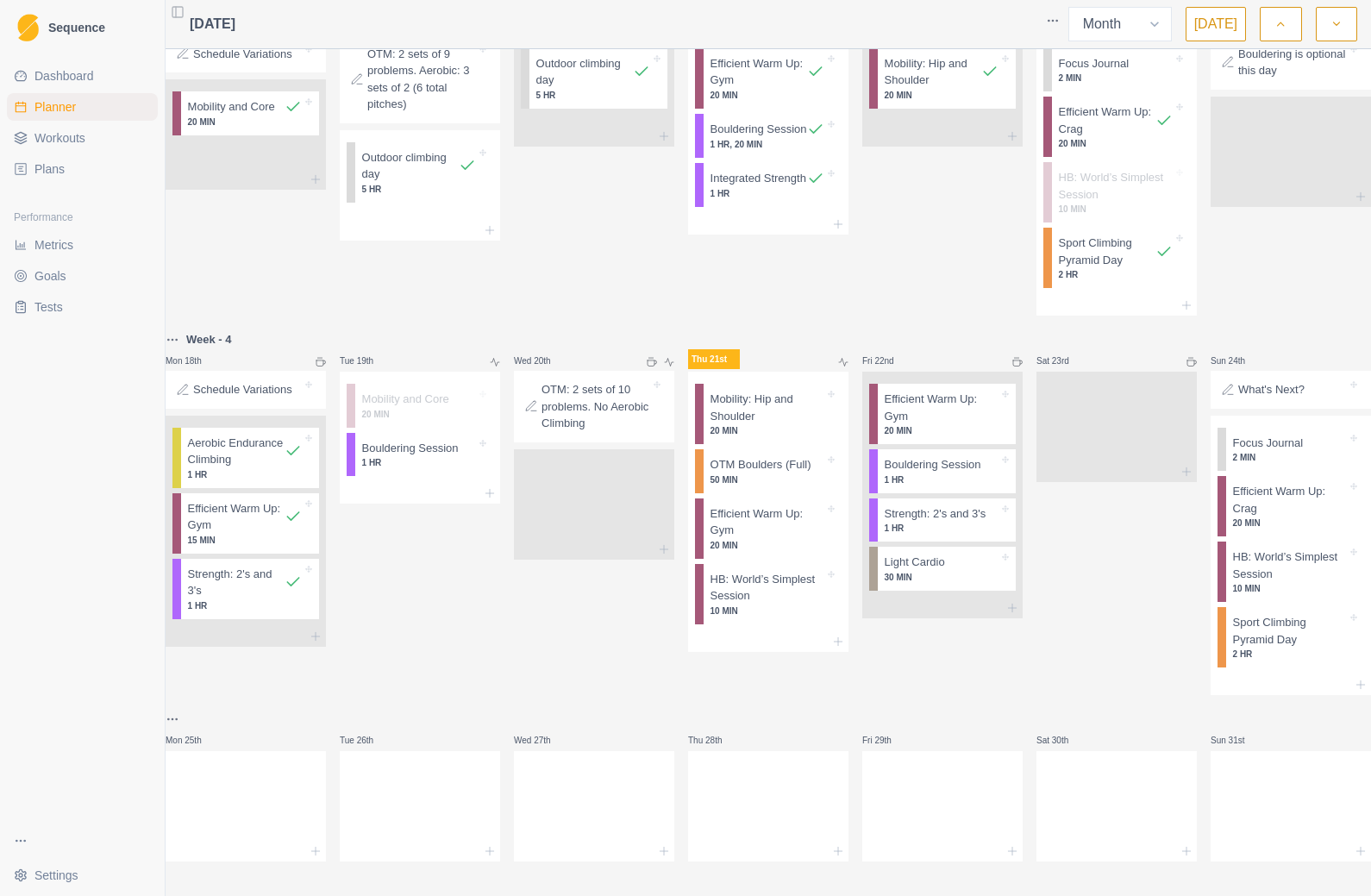
click at [660, 378] on div "OTM: 2 sets of 10 problems. No Aerobic Climbing" at bounding box center [594, 406] width 146 height 58
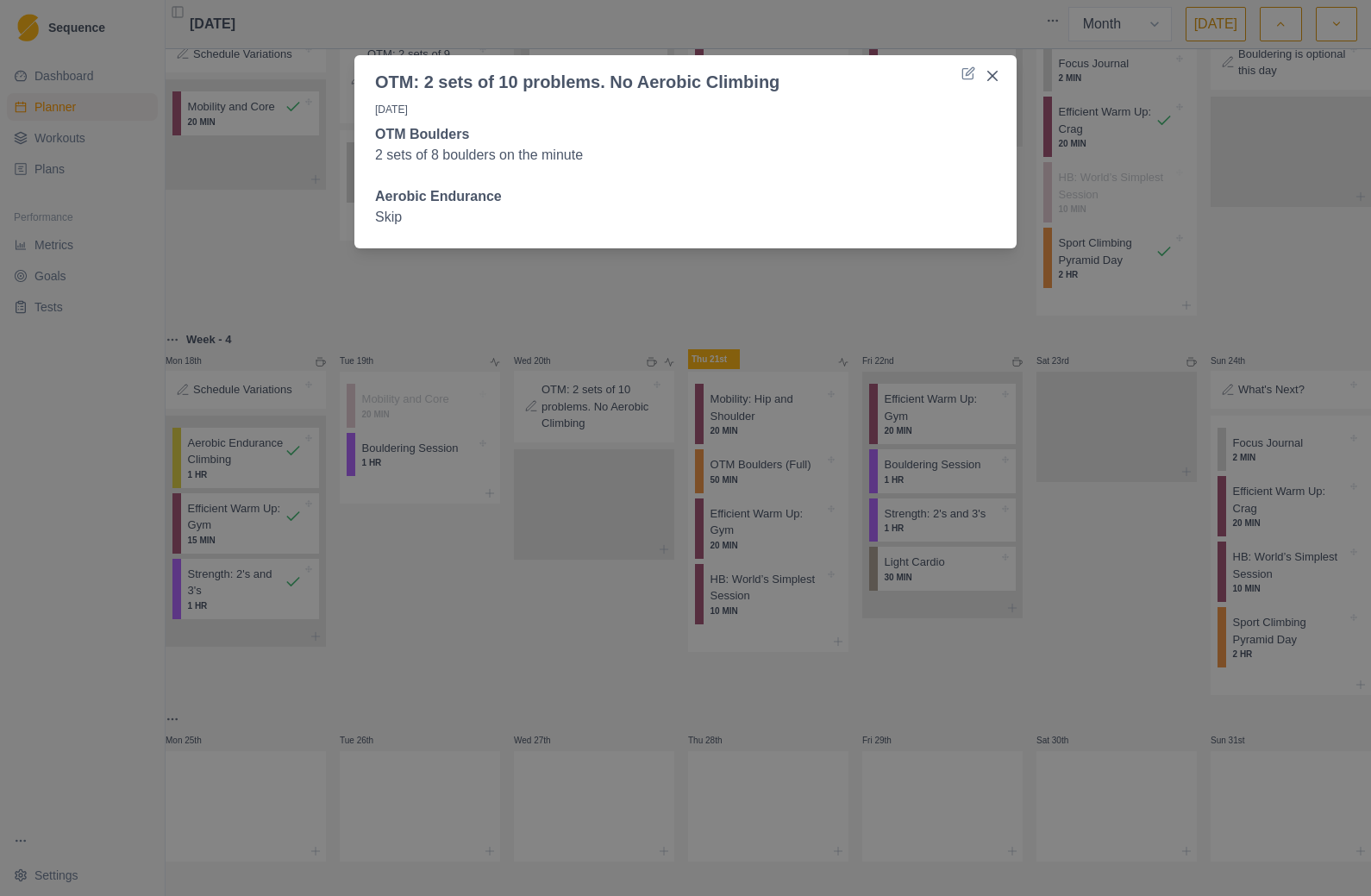
click at [965, 73] on icon at bounding box center [968, 73] width 14 height 14
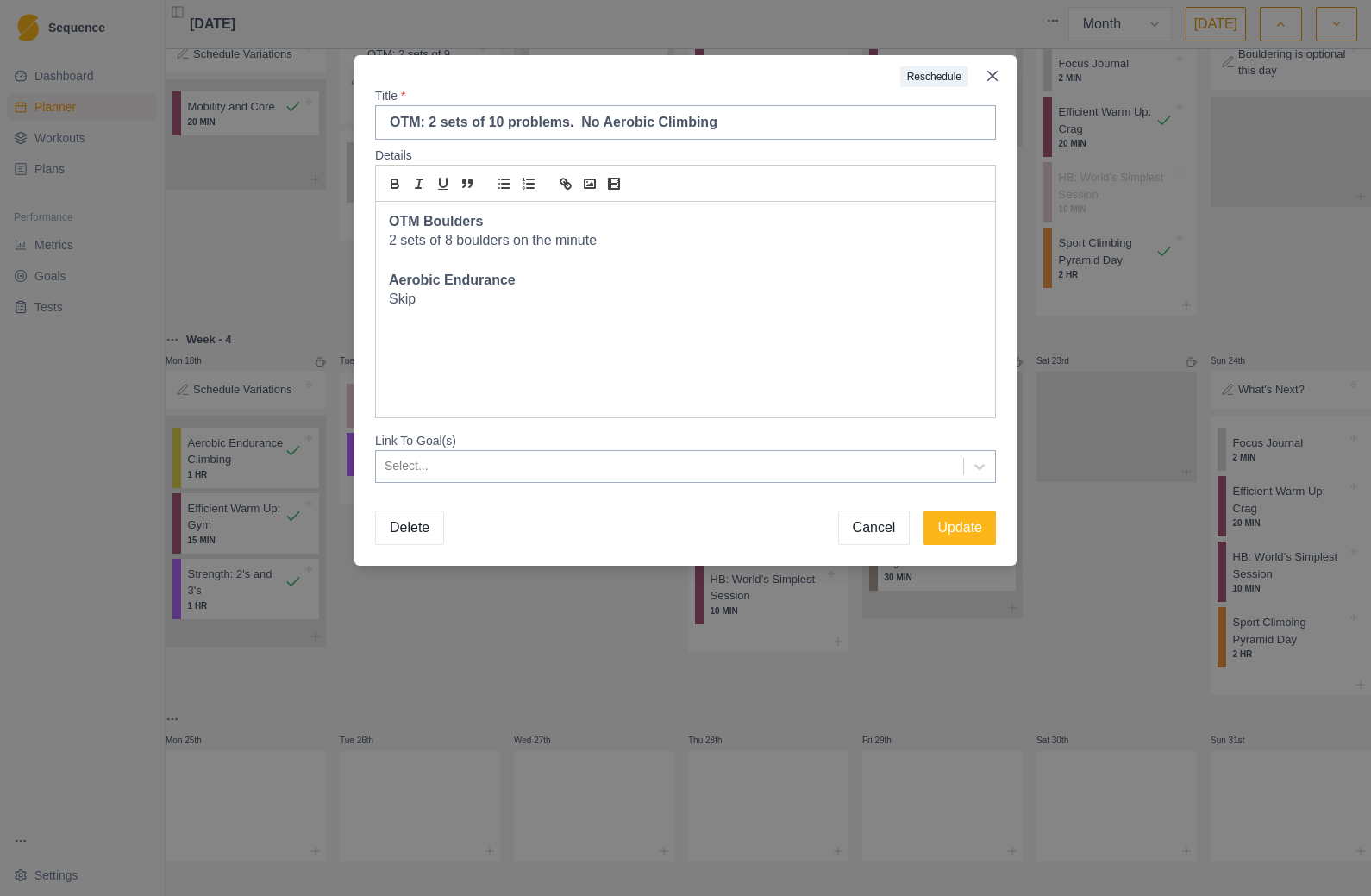
click at [937, 78] on button "Reschedule" at bounding box center [934, 77] width 68 height 21
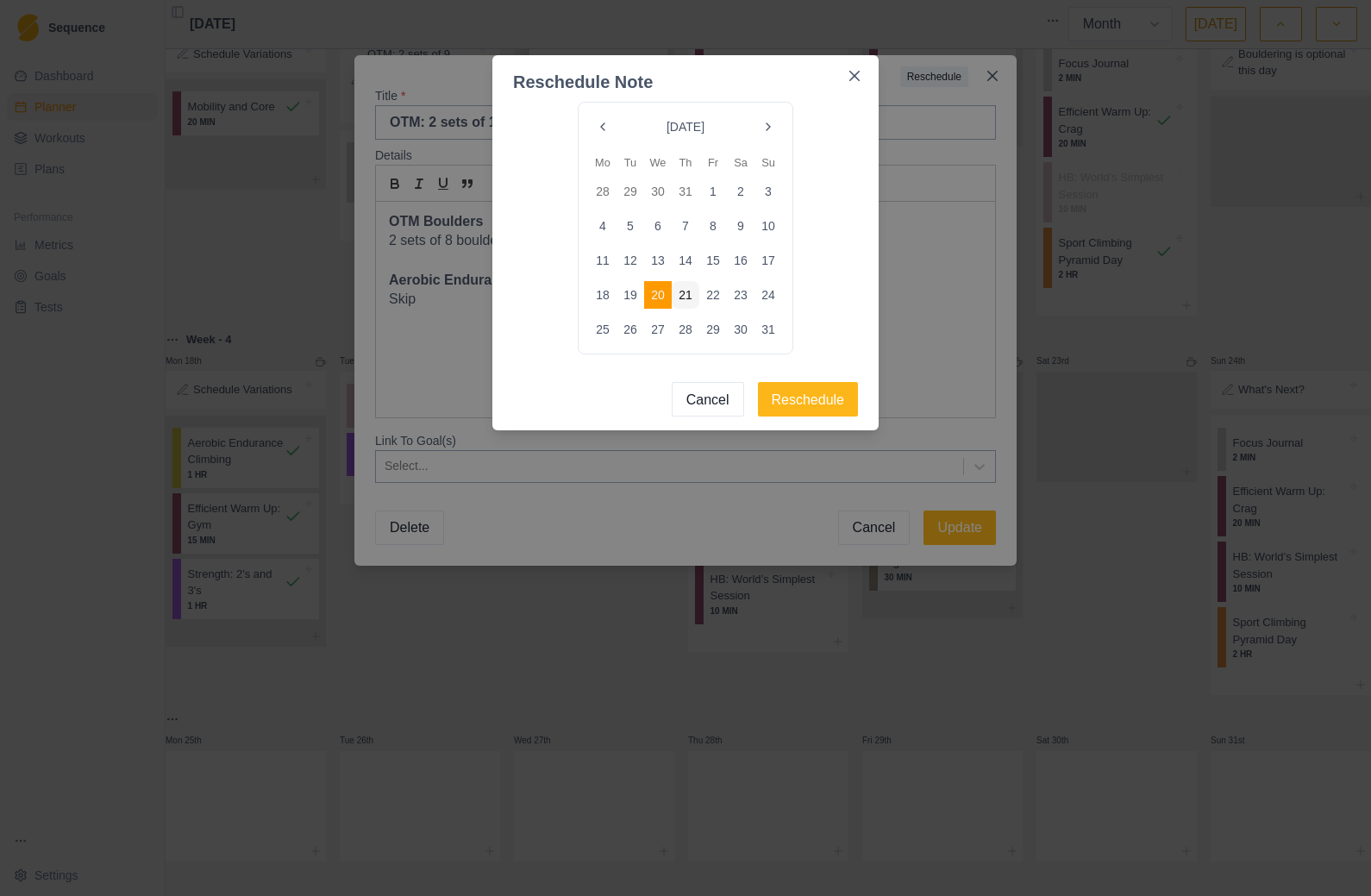
click at [690, 294] on button "21" at bounding box center [686, 294] width 28 height 28
click at [819, 401] on button "Reschedule" at bounding box center [809, 399] width 101 height 34
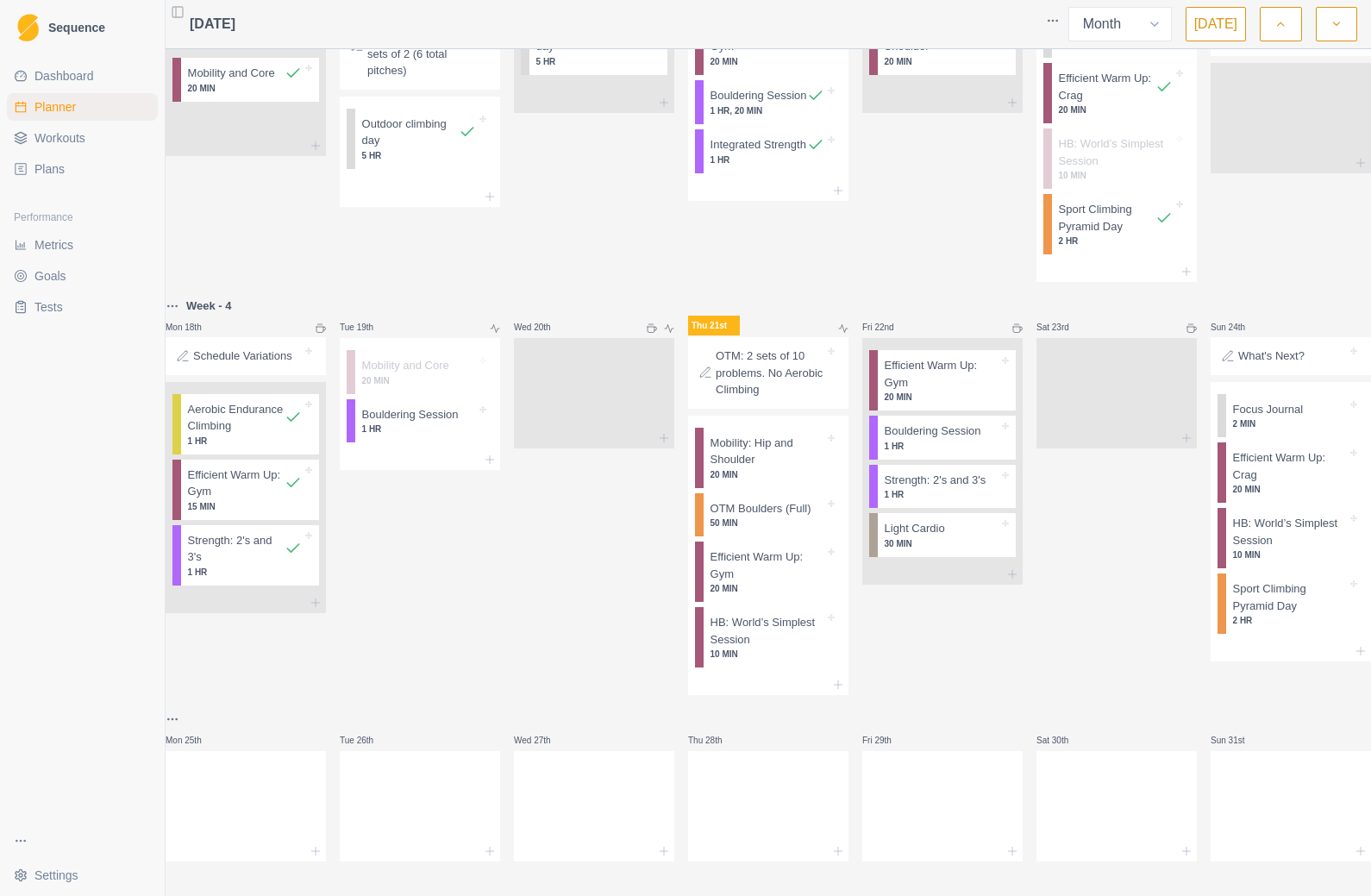
click at [667, 445] on icon at bounding box center [664, 438] width 14 height 14
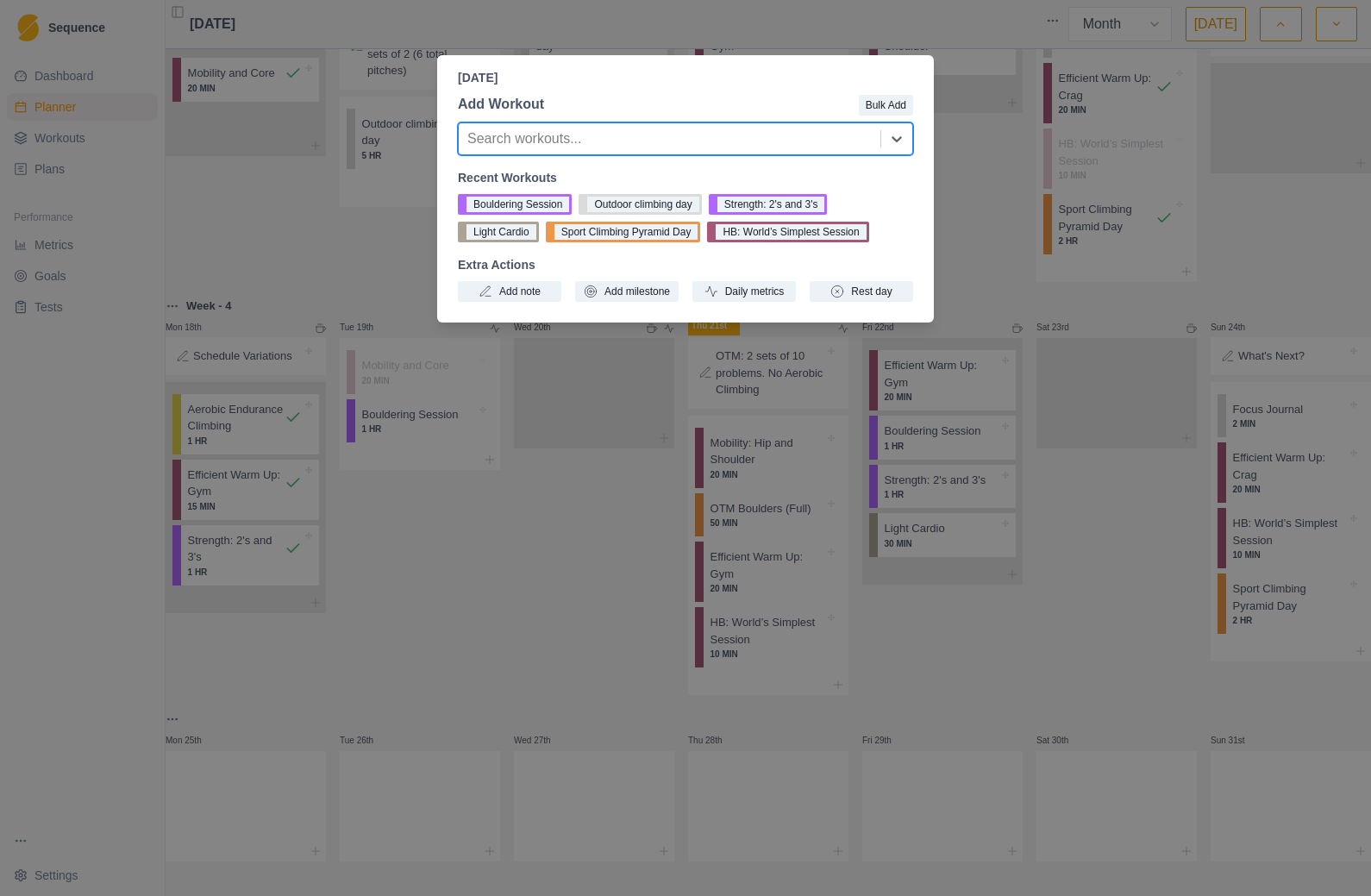
click at [876, 283] on button "Rest day" at bounding box center [861, 291] width 103 height 21
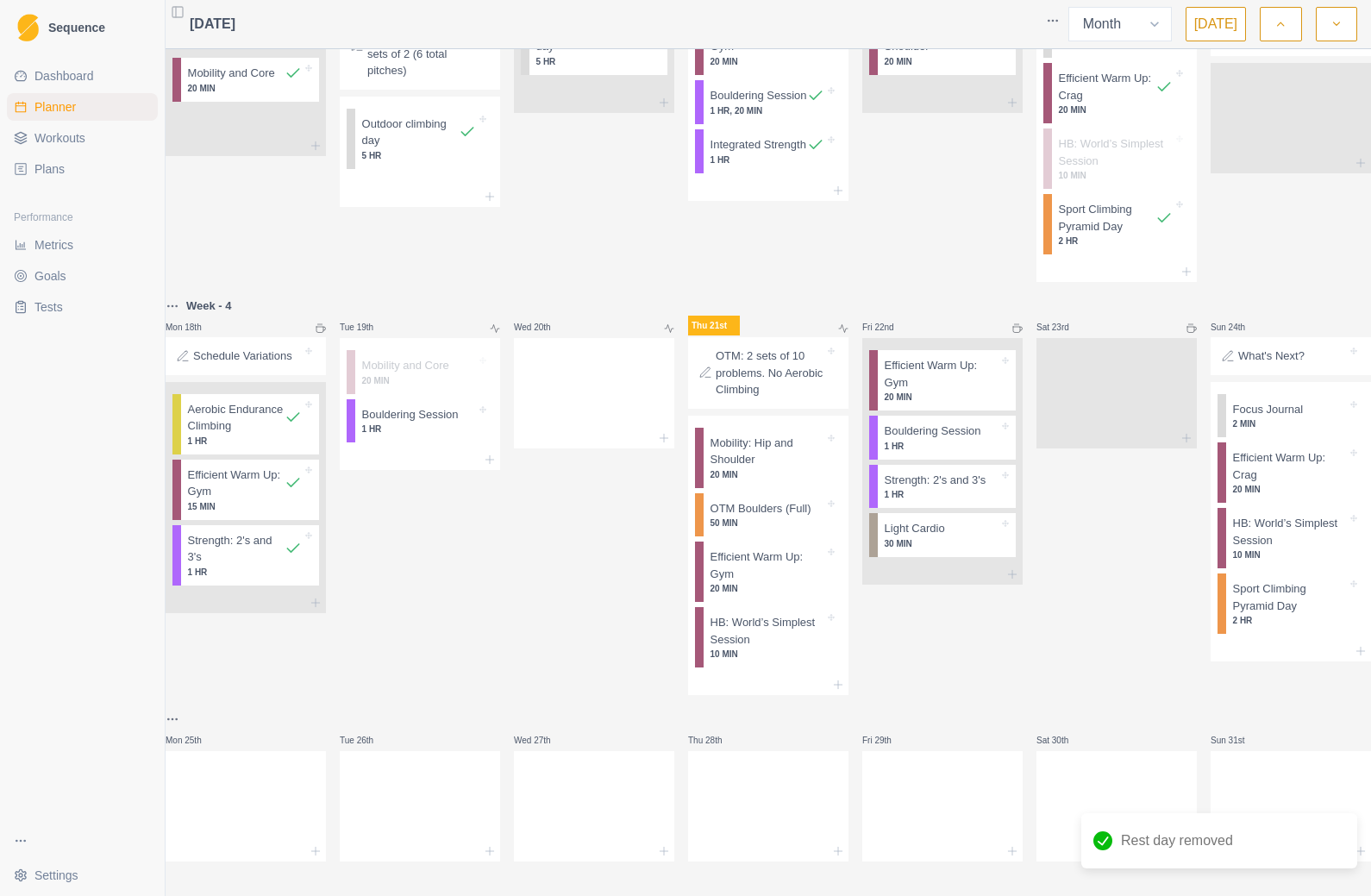
click at [664, 445] on icon at bounding box center [664, 438] width 14 height 14
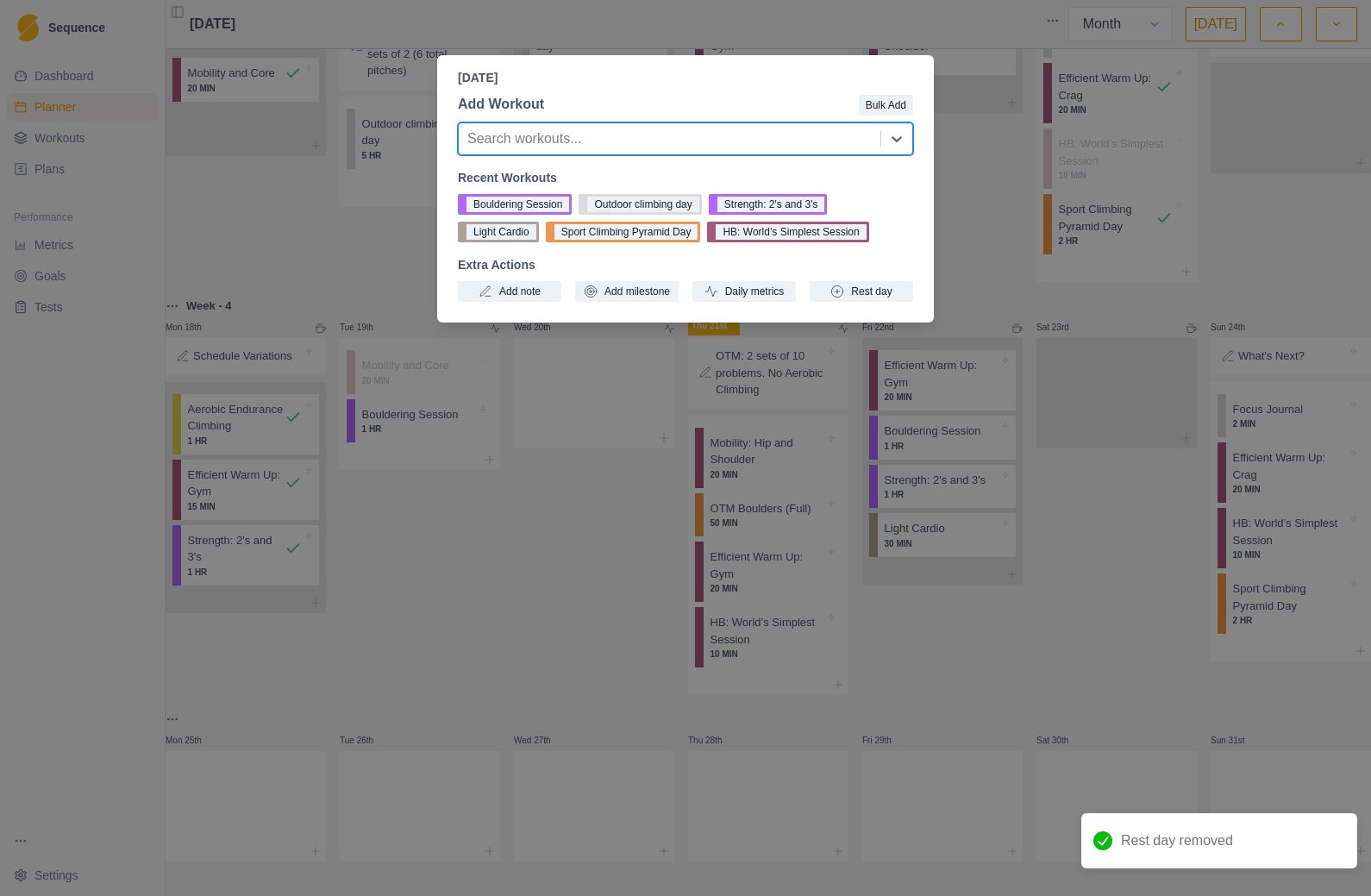
click at [872, 295] on button "Rest day" at bounding box center [861, 291] width 103 height 21
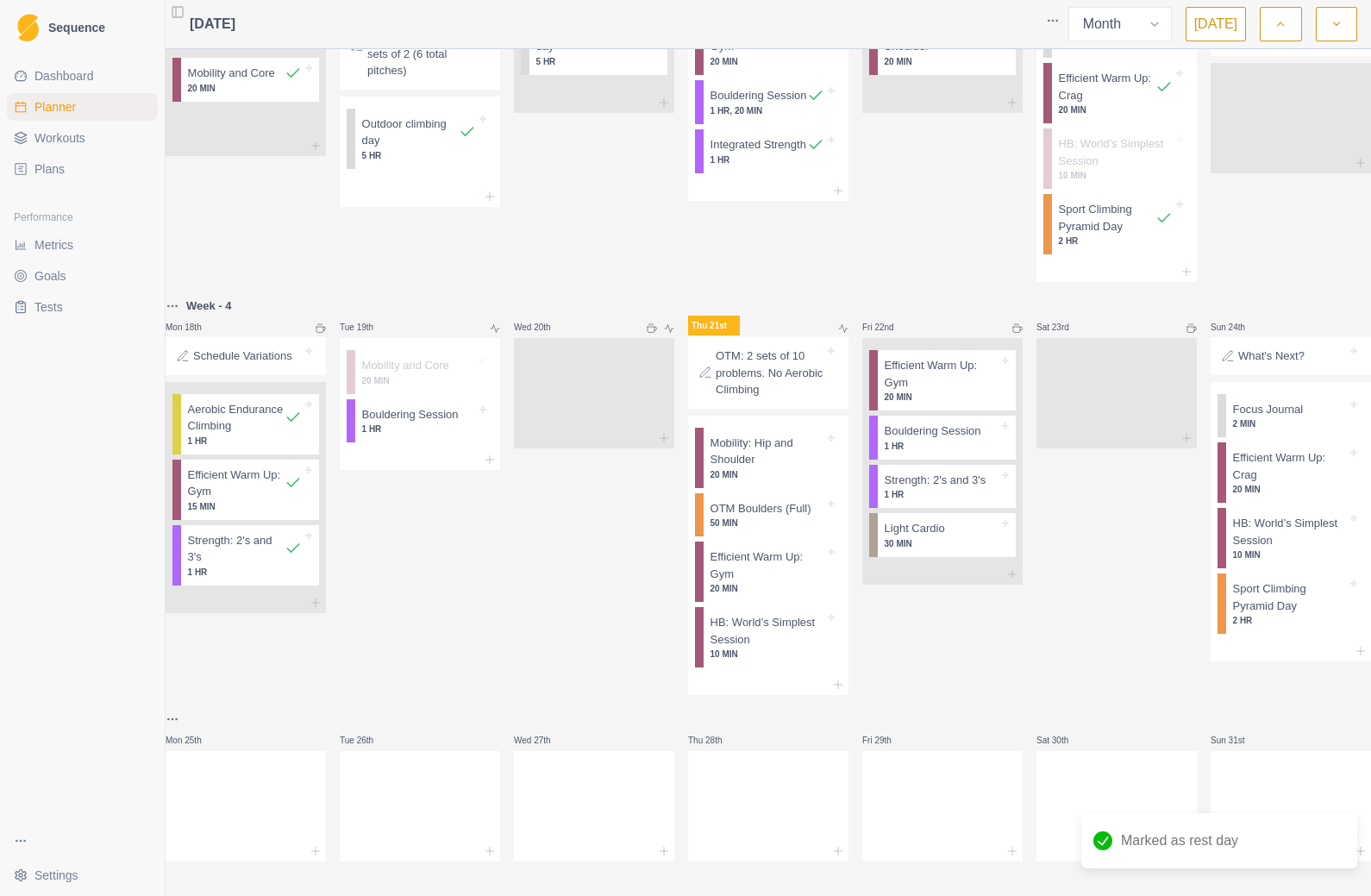
click at [500, 334] on icon at bounding box center [495, 328] width 10 height 10
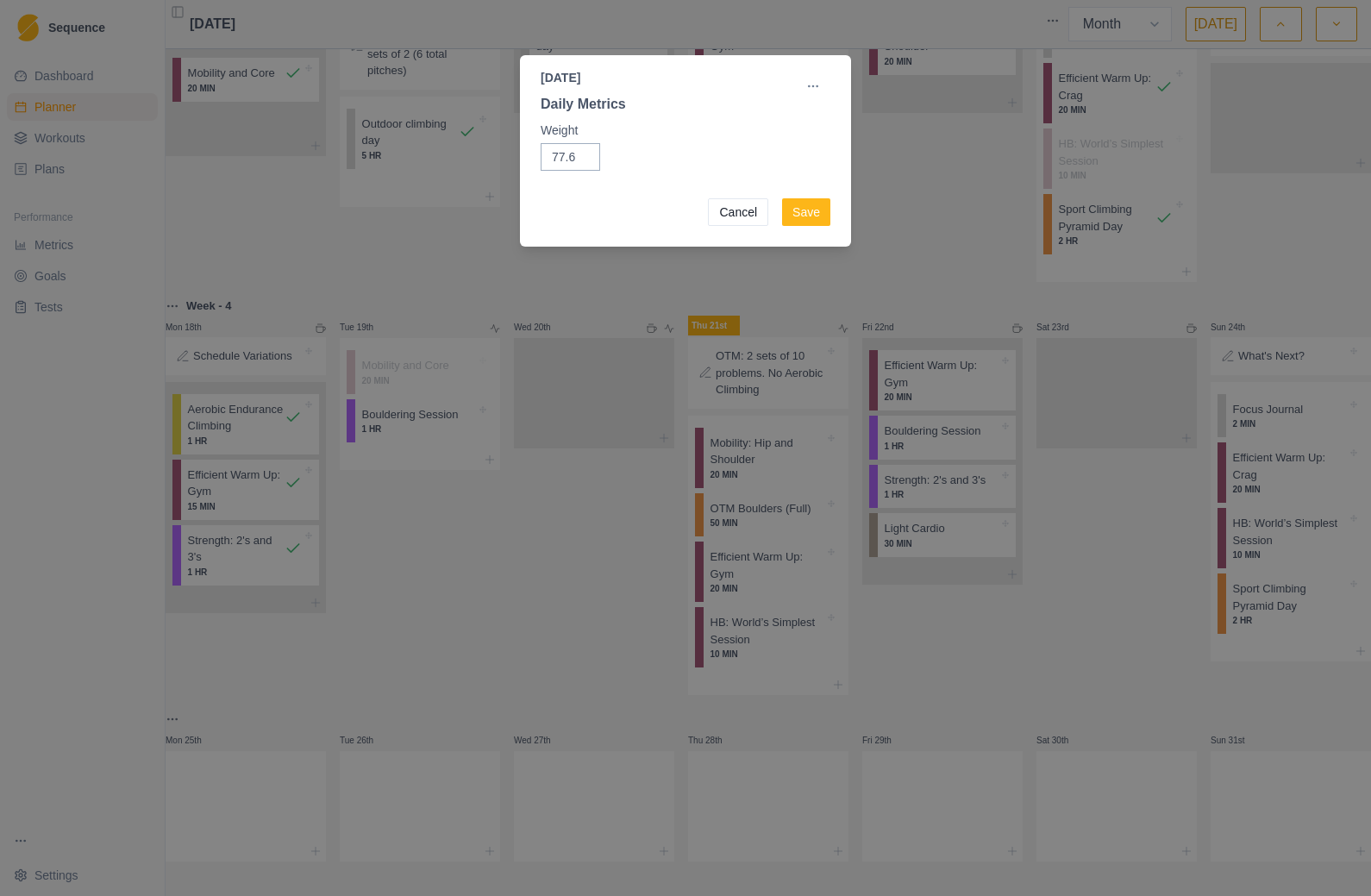
click at [918, 250] on div "[DATE] Daily Metrics Edit Weight 77.6 Cancel Save" at bounding box center [686, 448] width 1371 height 896
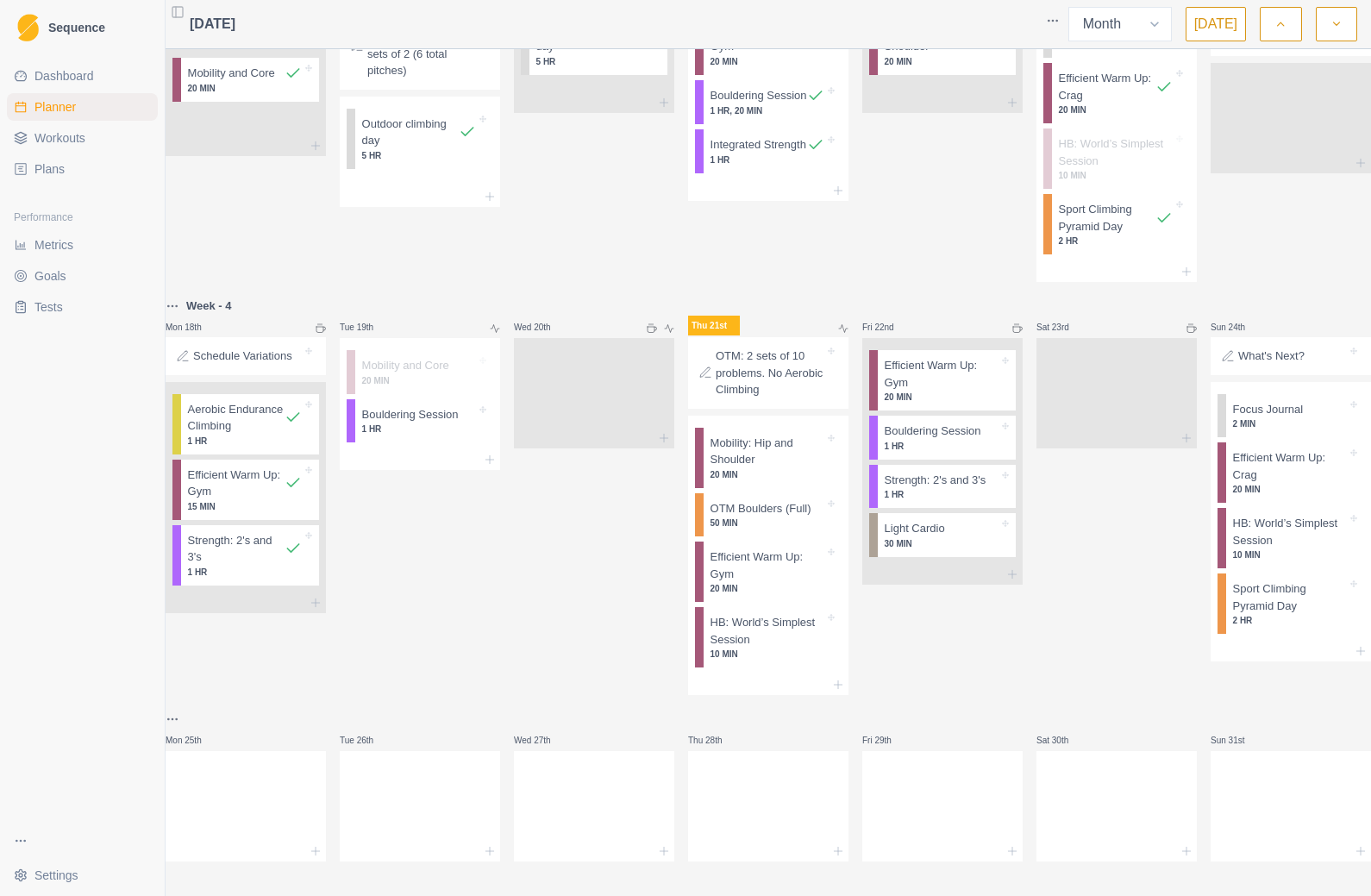
click at [674, 334] on icon at bounding box center [669, 328] width 10 height 10
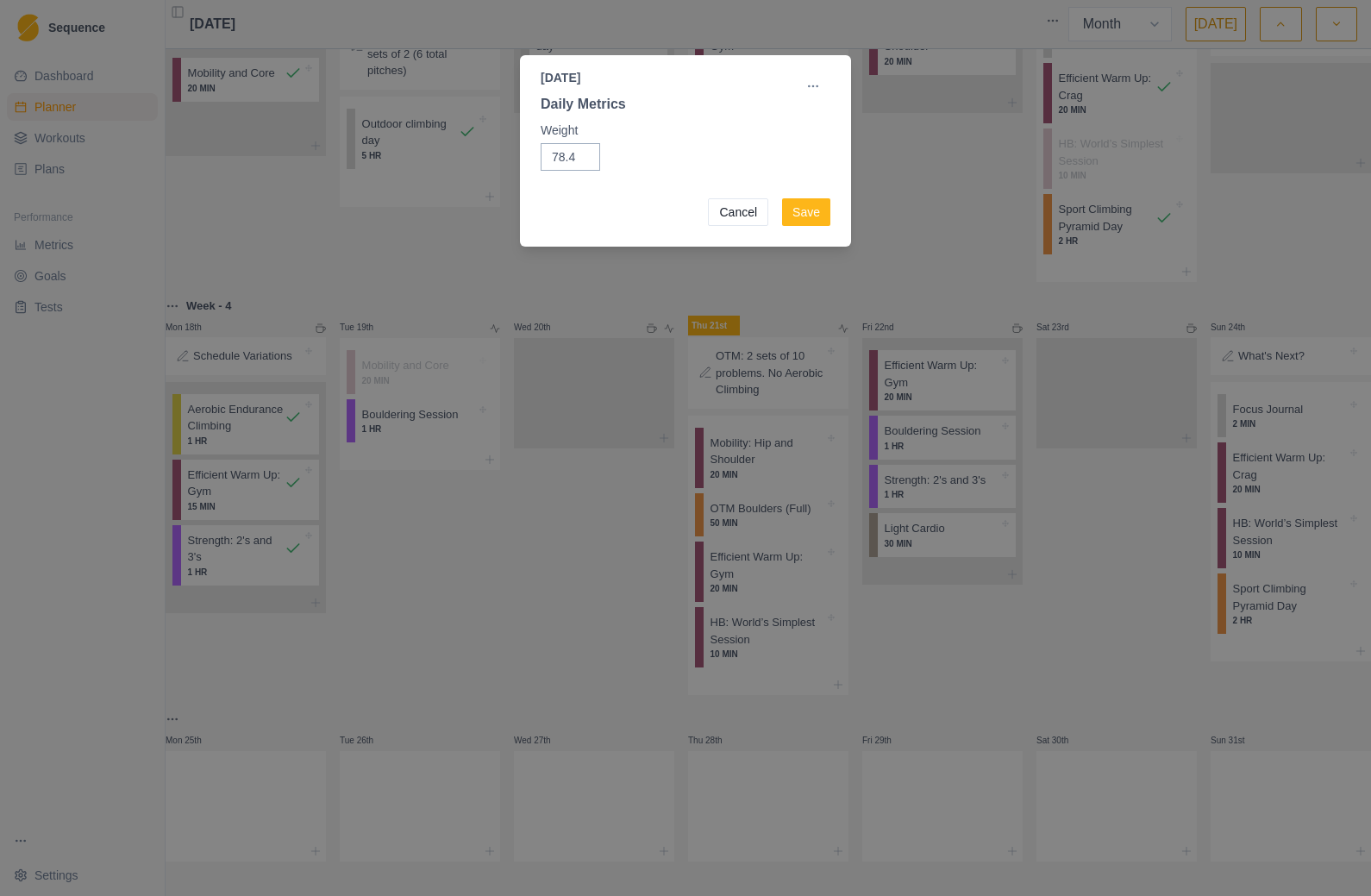
click at [991, 244] on div "[DATE] Daily Metrics Edit Weight 78.4 Cancel Save" at bounding box center [686, 448] width 1371 height 896
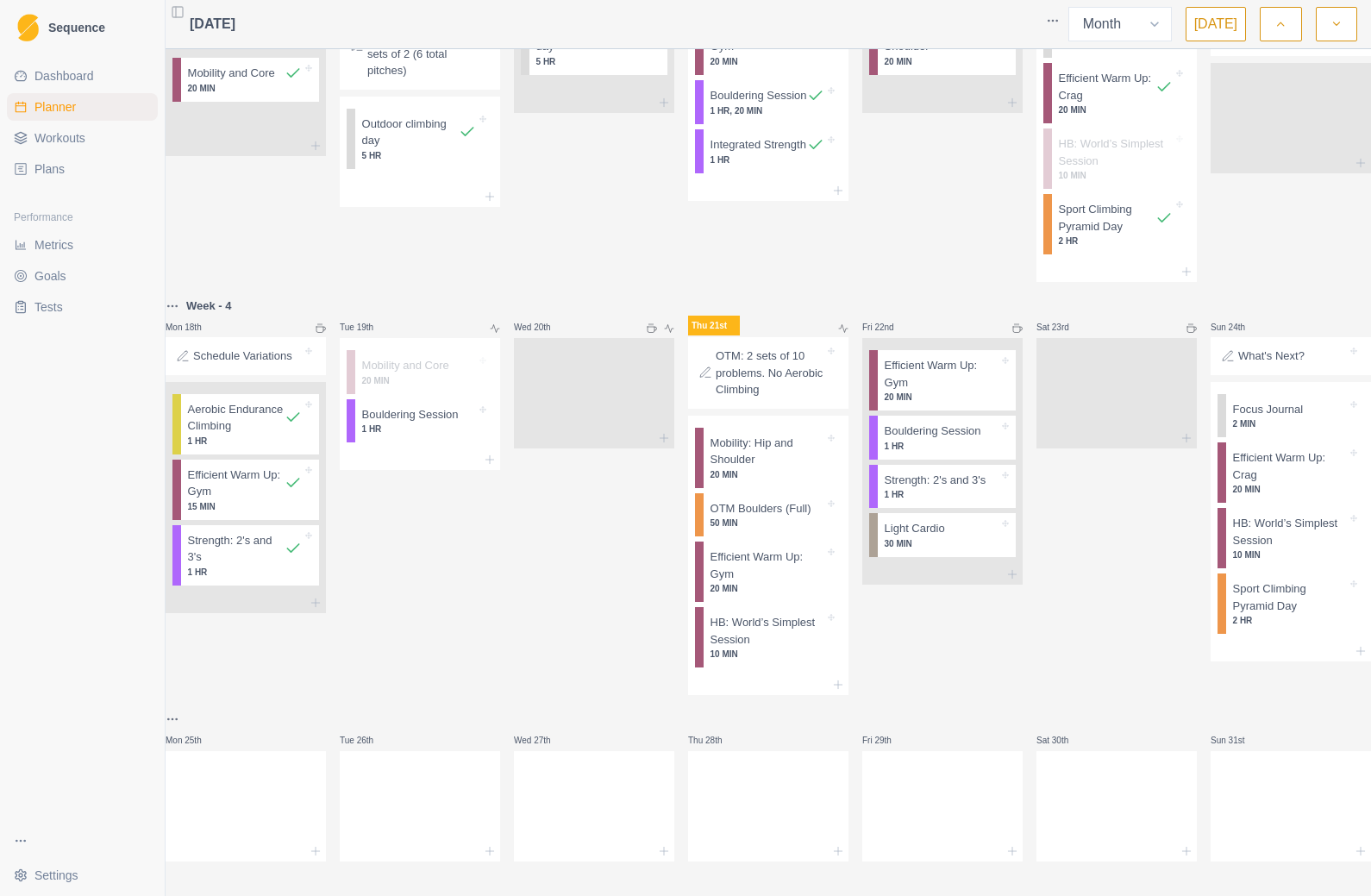
click at [495, 334] on icon at bounding box center [495, 328] width 10 height 10
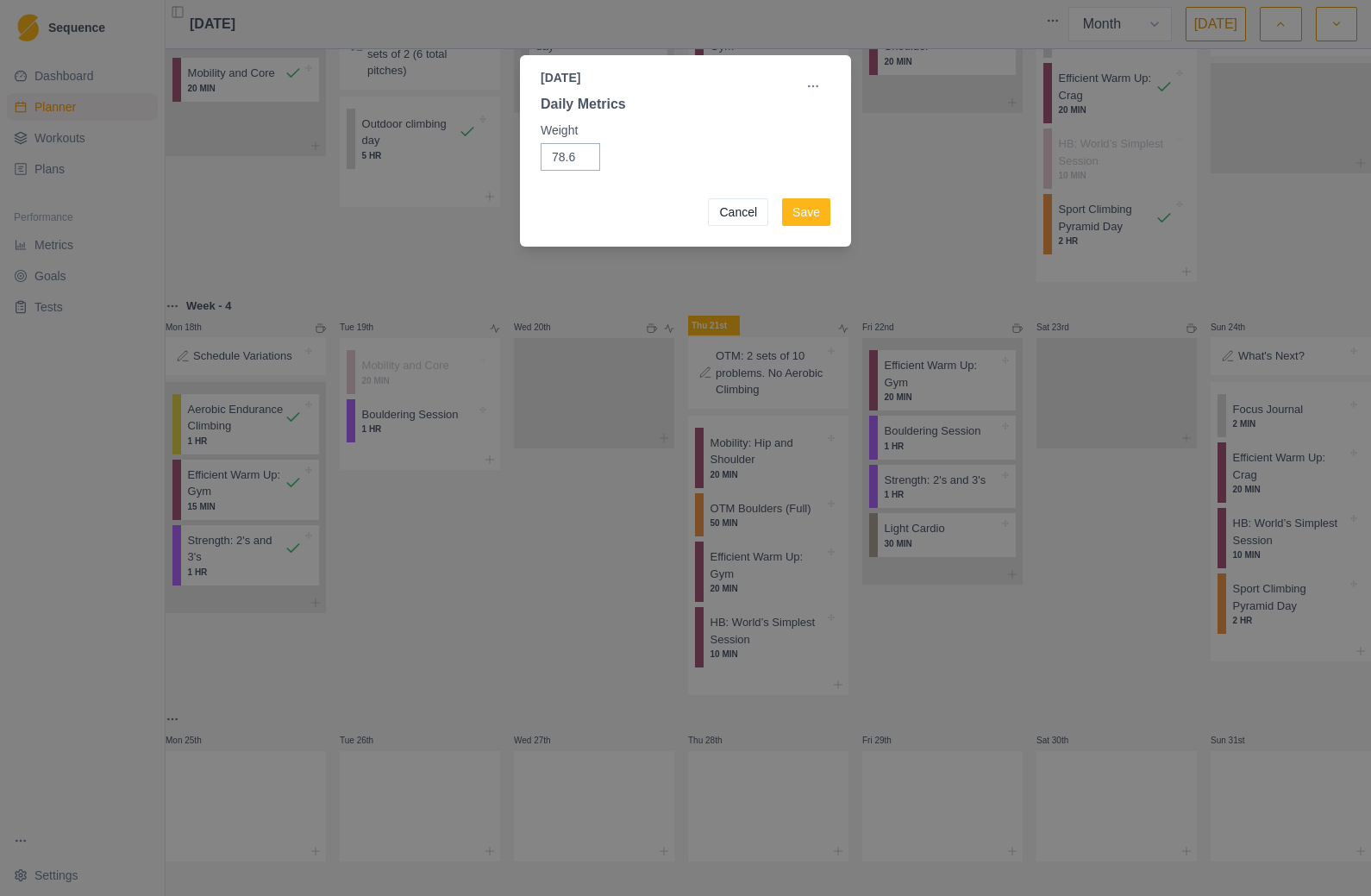
type input "78.6"
click at [813, 213] on button "Save" at bounding box center [806, 212] width 48 height 28
